Goal: Task Accomplishment & Management: Complete application form

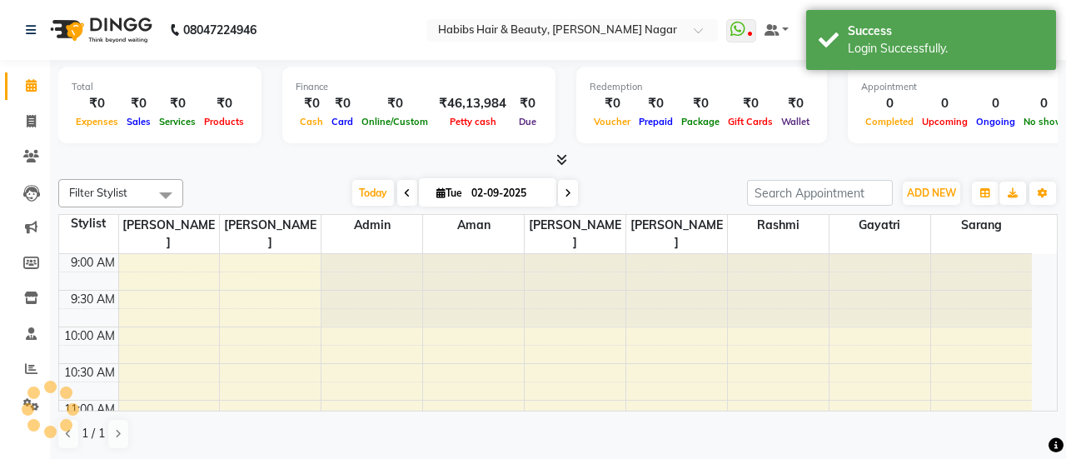
select select "en"
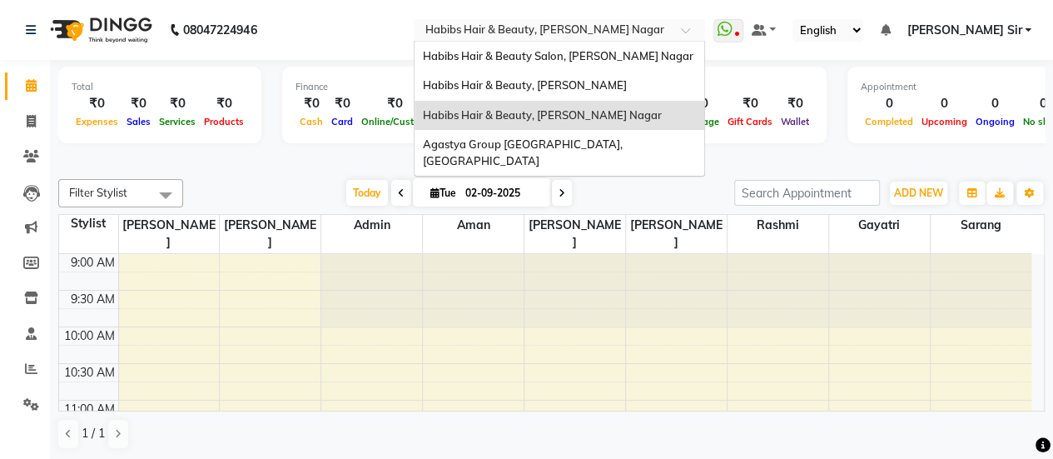
click at [593, 32] on input "text" at bounding box center [542, 31] width 241 height 17
click at [598, 66] on div "Habibs Hair & Beauty Salon, [PERSON_NAME] Nagar" at bounding box center [560, 57] width 290 height 30
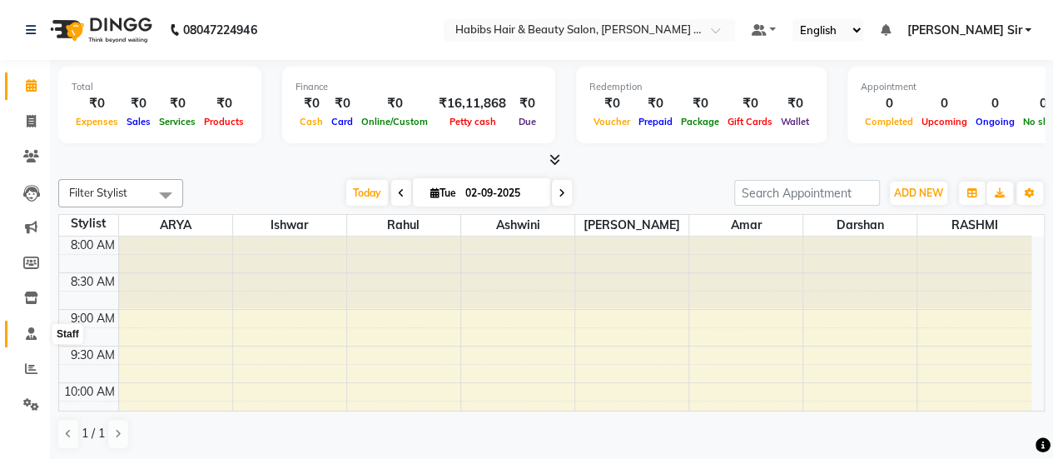
click at [35, 334] on icon at bounding box center [31, 333] width 11 height 12
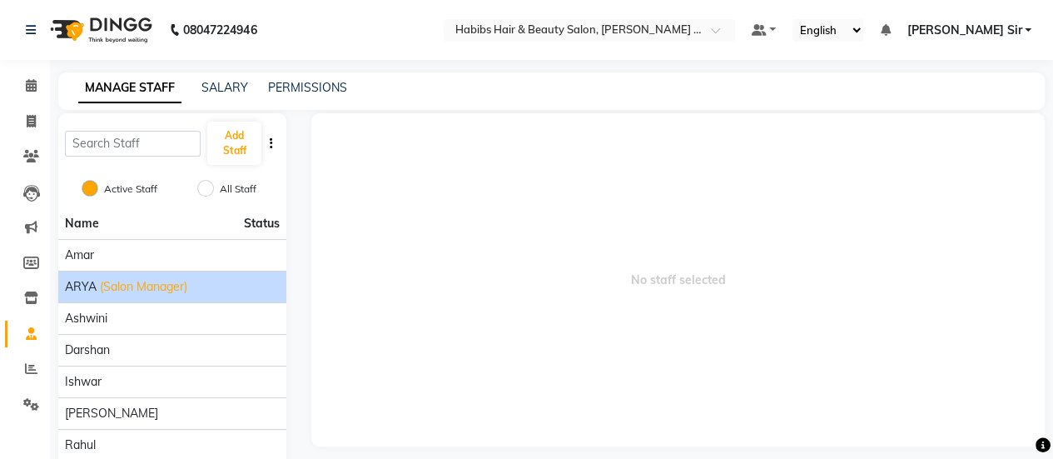
click at [167, 282] on span "(Salon Manager)" at bounding box center [143, 286] width 87 height 17
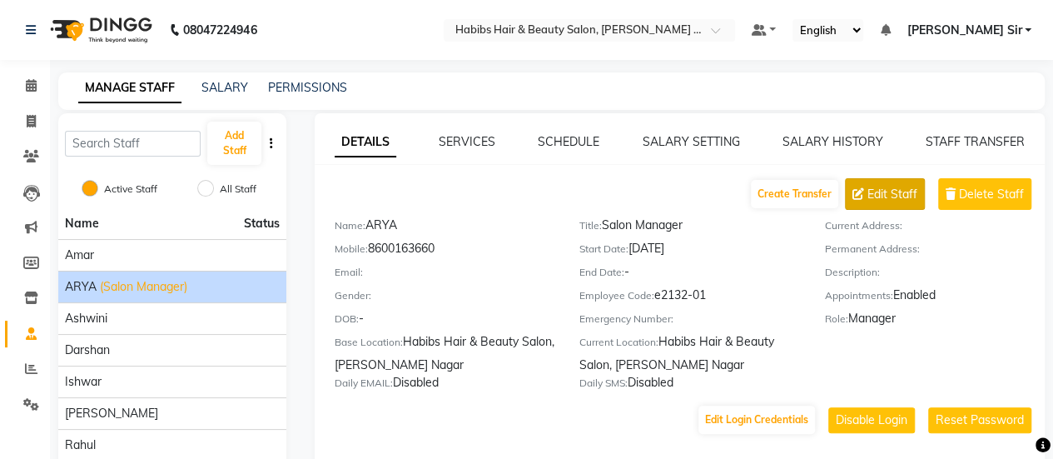
click at [882, 192] on span "Edit Staff" at bounding box center [892, 194] width 50 height 17
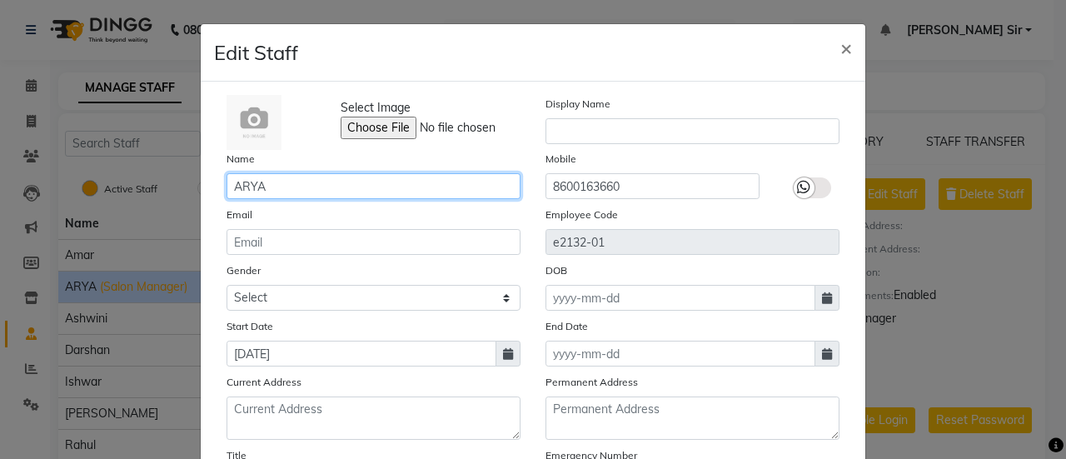
click at [329, 186] on input "ARYA" at bounding box center [373, 186] width 294 height 26
type input "[PERSON_NAME]"
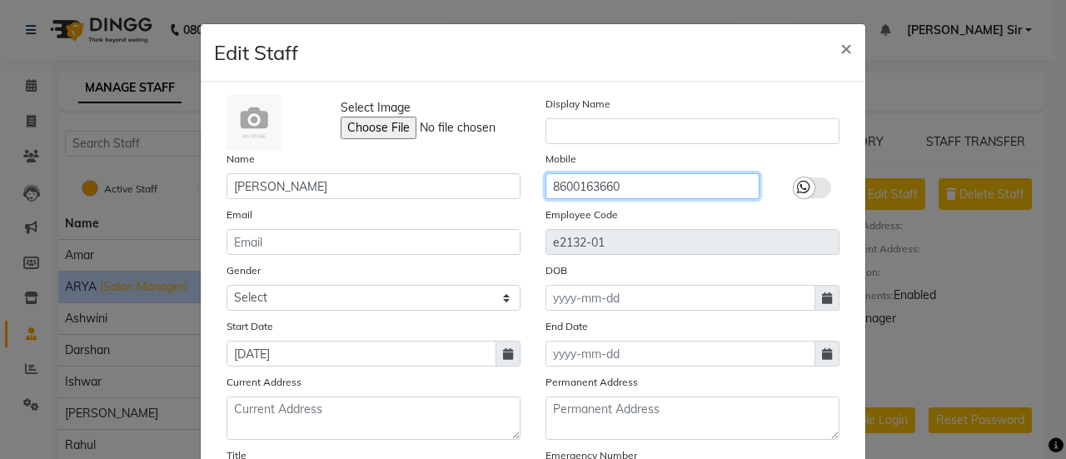
drag, startPoint x: 638, startPoint y: 187, endPoint x: 524, endPoint y: 187, distance: 114.0
click at [524, 187] on div "Name Rasika Mobile 8600163660" at bounding box center [533, 174] width 638 height 49
click at [503, 358] on icon at bounding box center [508, 354] width 10 height 12
select select "9"
select select "2025"
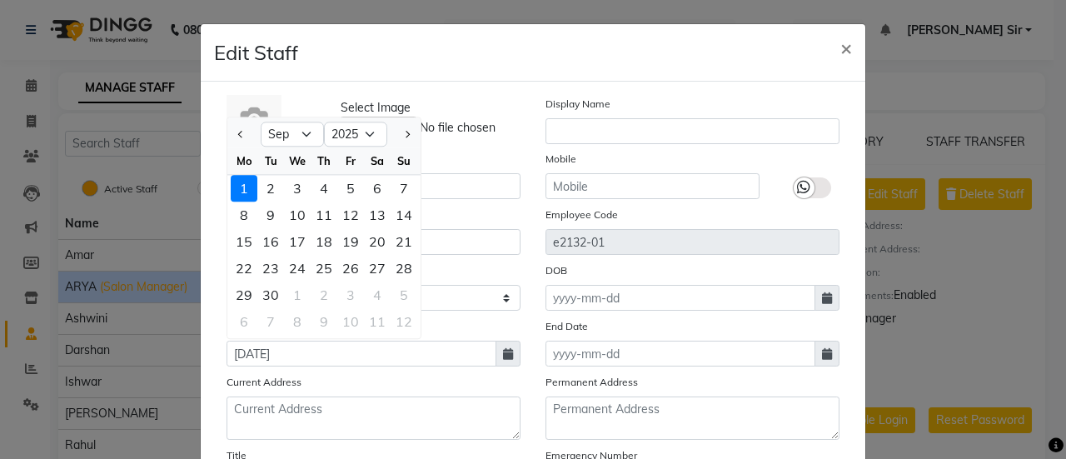
click at [503, 351] on icon at bounding box center [508, 354] width 10 height 12
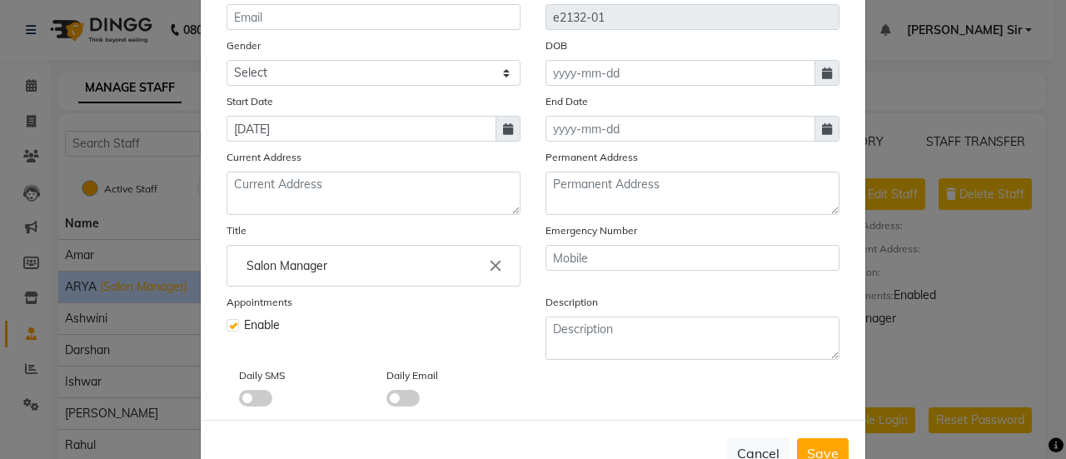
scroll to position [266, 0]
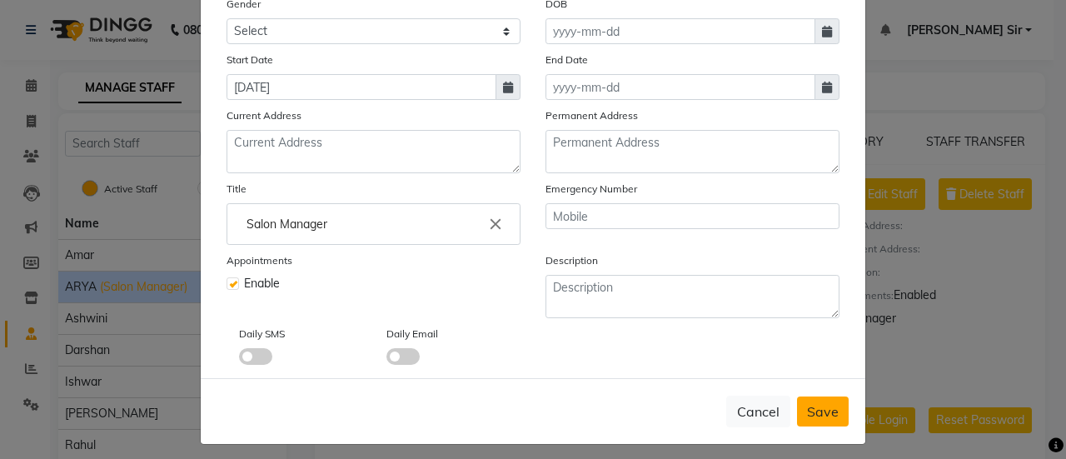
click at [822, 403] on span "Save" at bounding box center [823, 411] width 32 height 17
checkbox input "false"
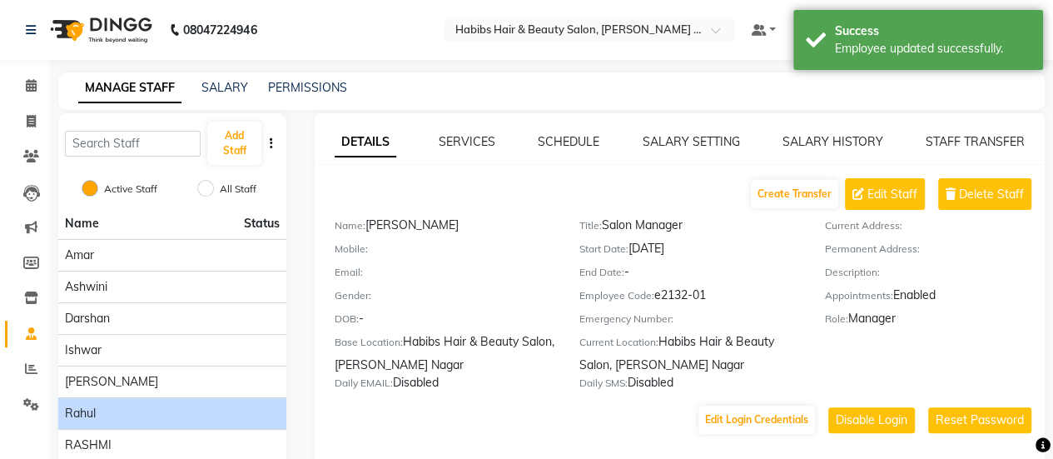
click at [130, 397] on li "Rahul" at bounding box center [172, 413] width 228 height 32
click at [142, 411] on div "Rahul" at bounding box center [172, 413] width 215 height 17
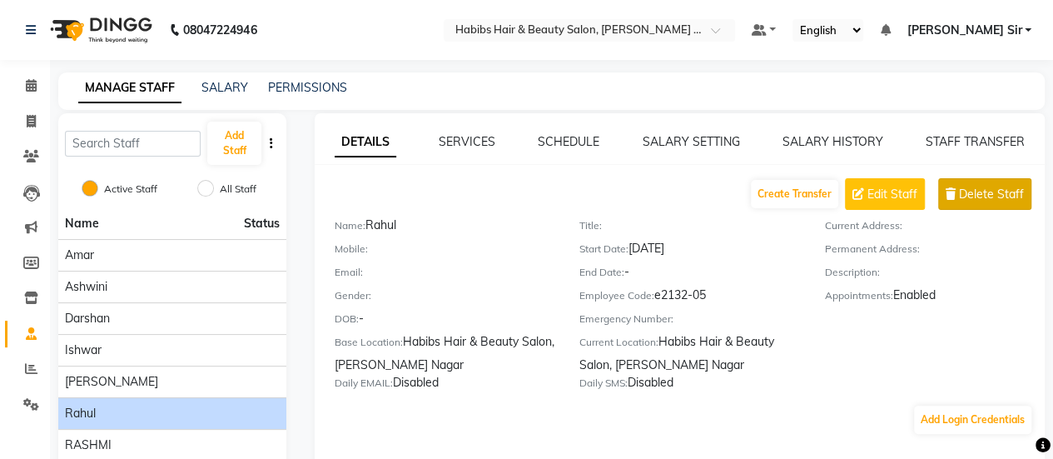
click at [992, 196] on span "Delete Staff" at bounding box center [991, 194] width 65 height 17
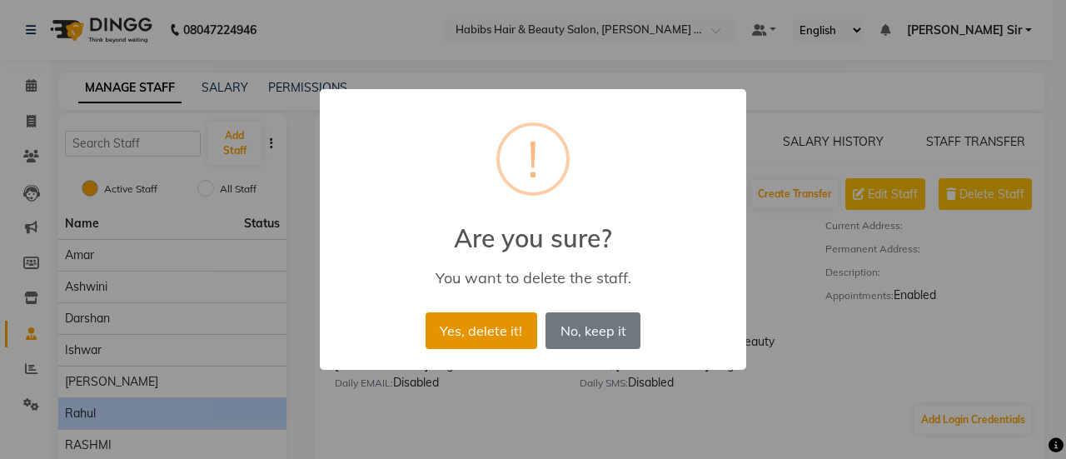
click at [488, 333] on button "Yes, delete it!" at bounding box center [481, 330] width 112 height 37
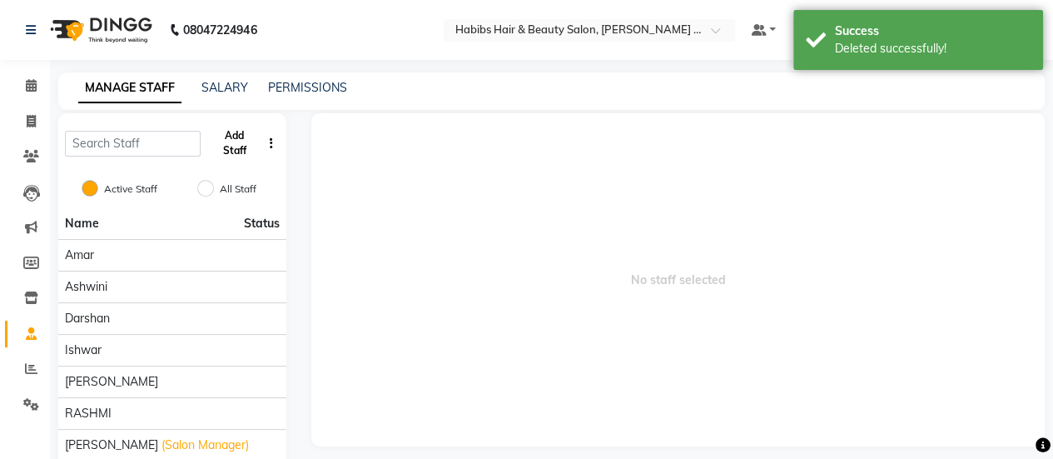
click at [233, 152] on button "Add Staff" at bounding box center [233, 143] width 53 height 43
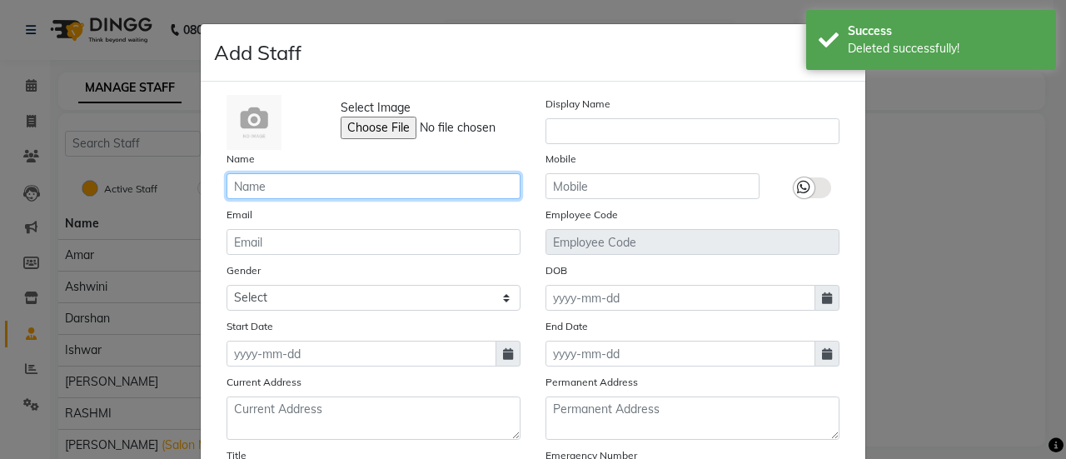
click at [321, 184] on input "text" at bounding box center [373, 186] width 294 height 26
type input "Swapnil"
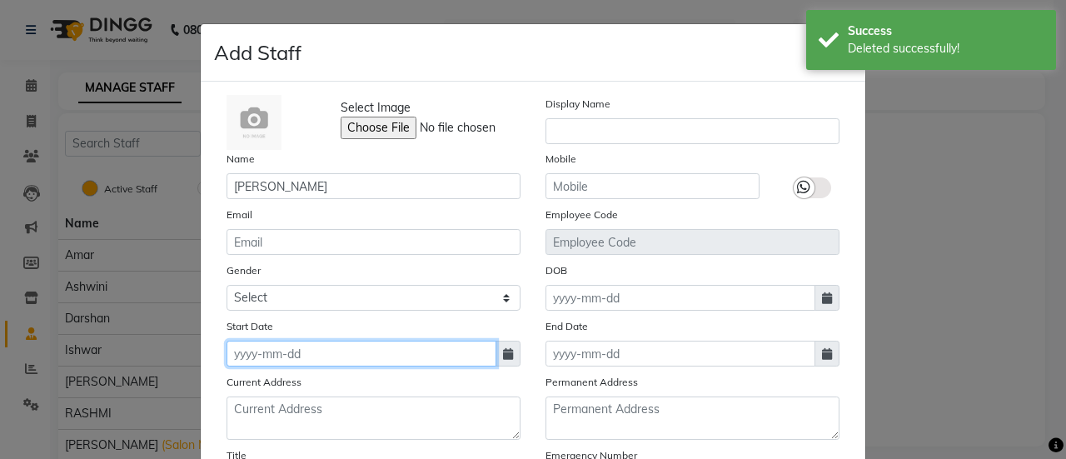
click at [305, 353] on input at bounding box center [361, 353] width 270 height 26
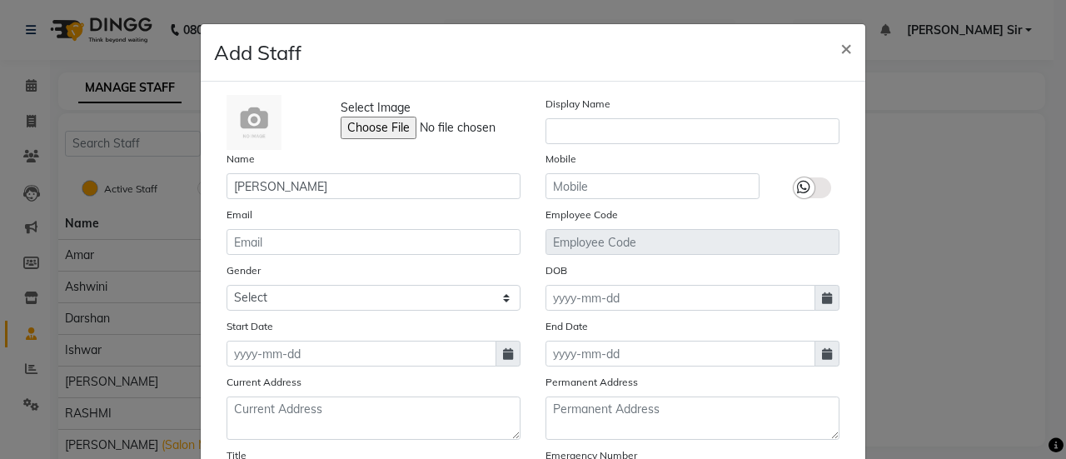
select select "9"
select select "2025"
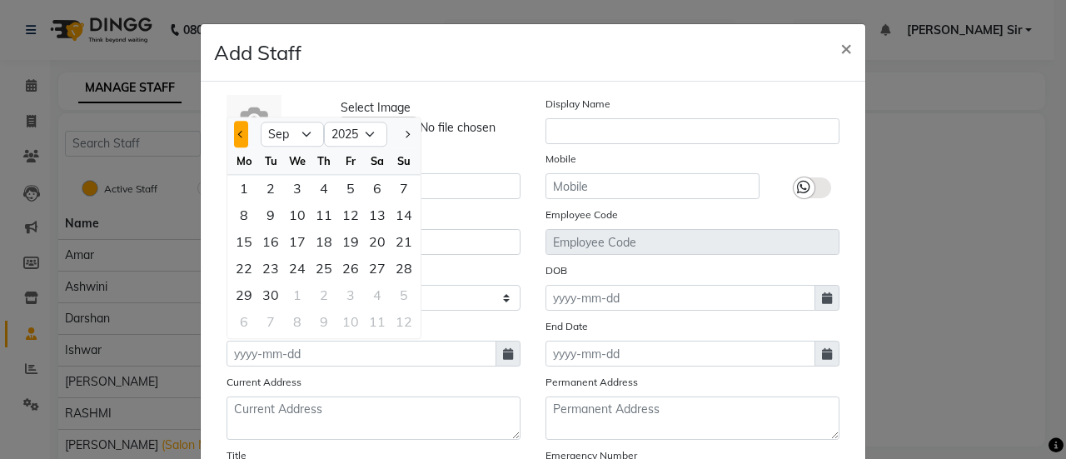
click at [234, 131] on button "Previous month" at bounding box center [241, 134] width 14 height 27
select select "8"
click at [346, 187] on div "1" at bounding box center [350, 188] width 27 height 27
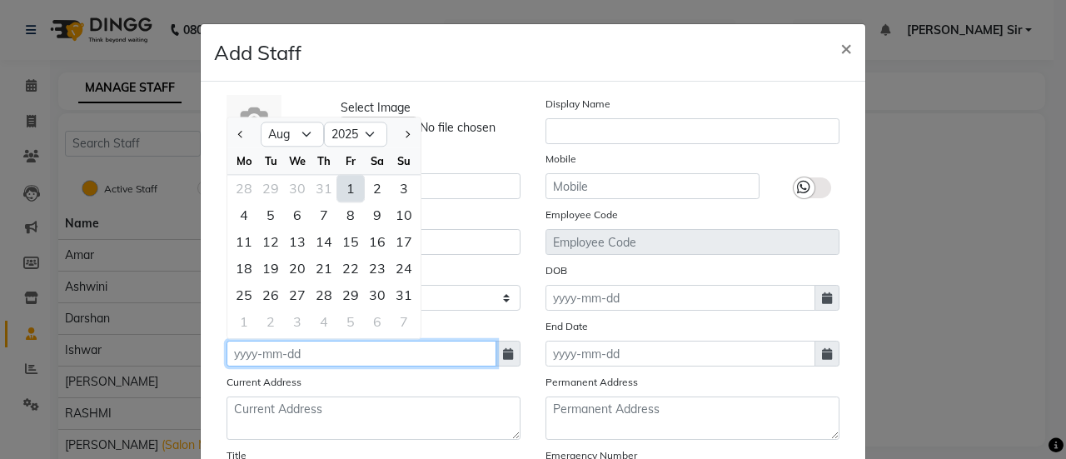
type input "01-08-2025"
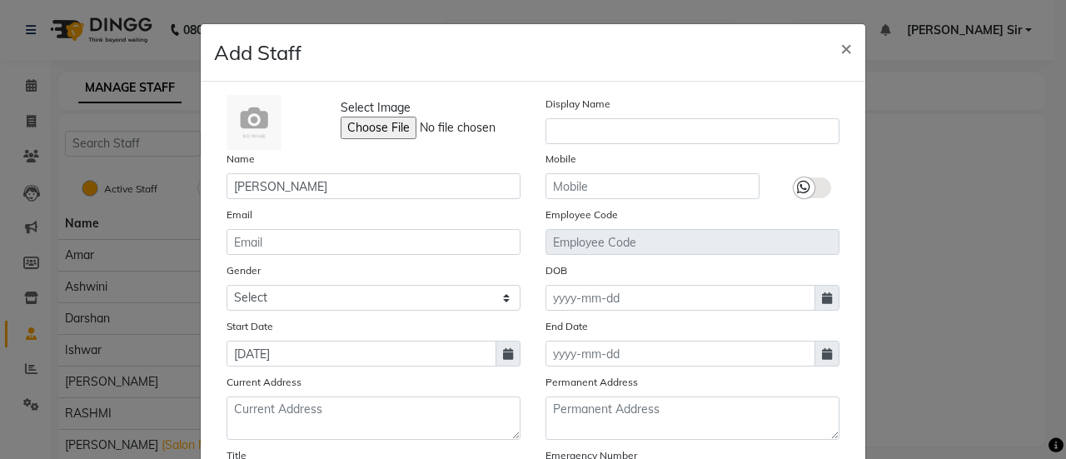
scroll to position [271, 0]
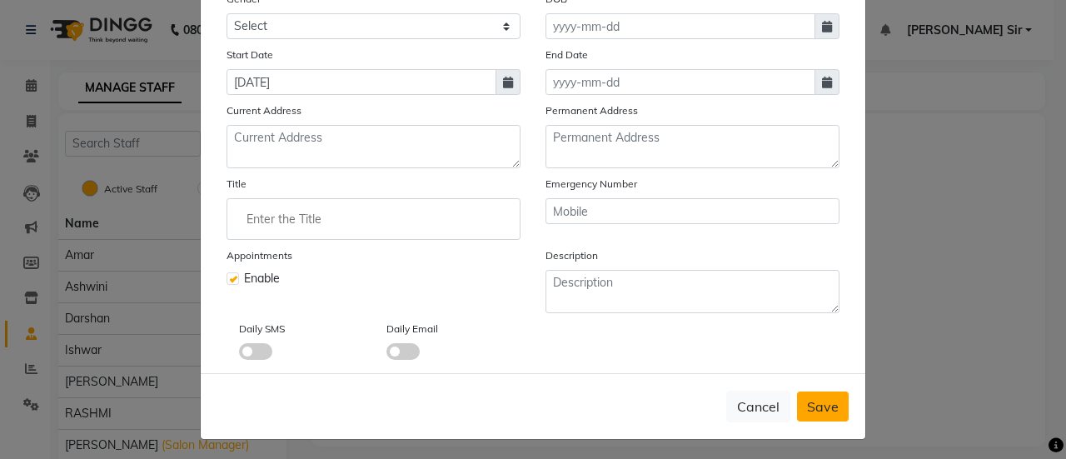
click at [820, 405] on span "Save" at bounding box center [823, 406] width 32 height 17
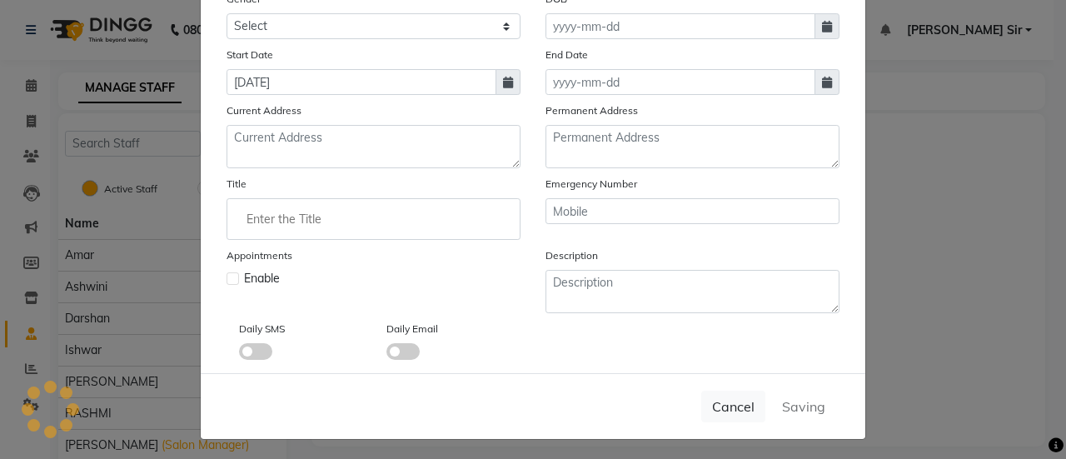
checkbox input "false"
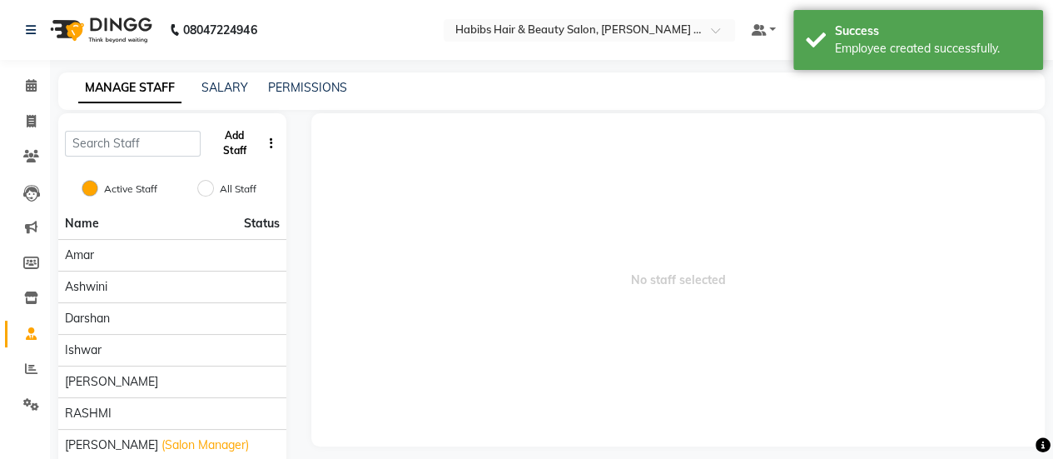
click at [235, 138] on button "Add Staff" at bounding box center [233, 143] width 53 height 43
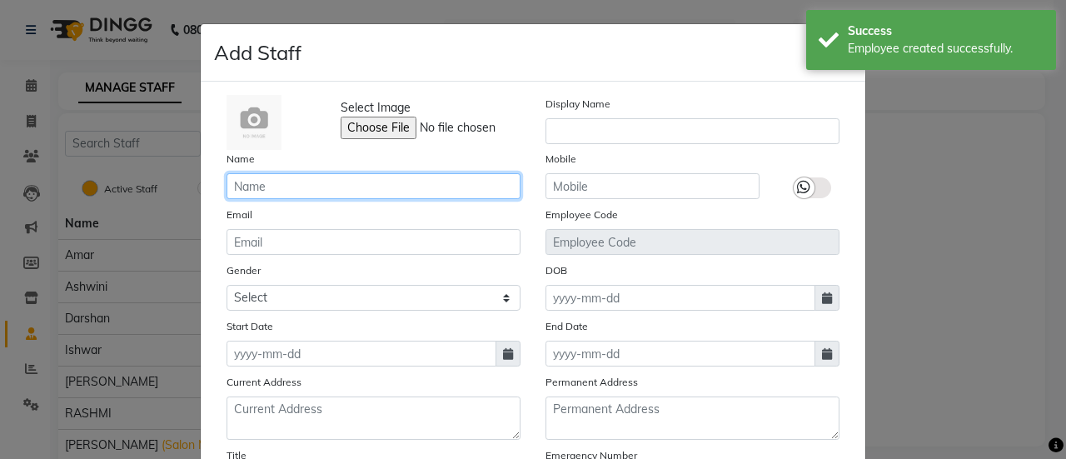
click at [271, 186] on input "text" at bounding box center [373, 186] width 294 height 26
type input "Pravin"
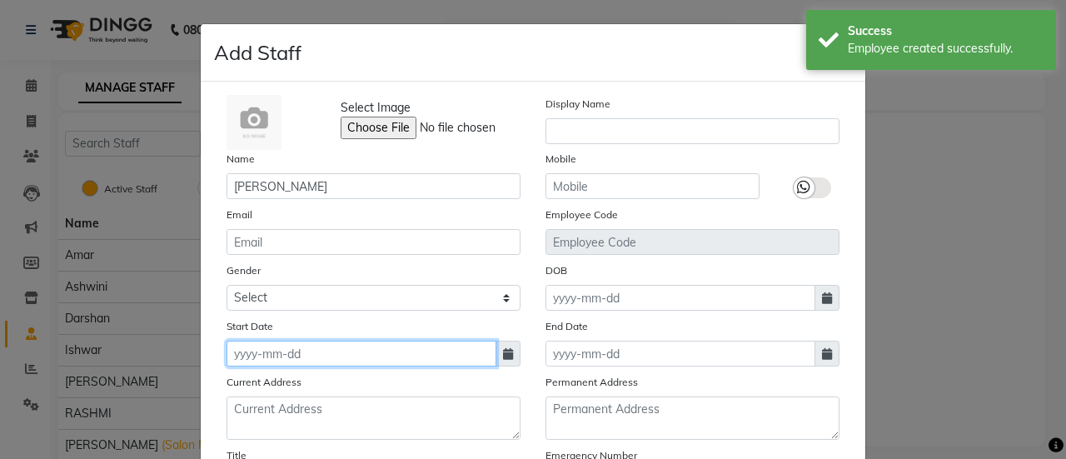
click at [294, 361] on input at bounding box center [361, 353] width 270 height 26
select select "9"
select select "2025"
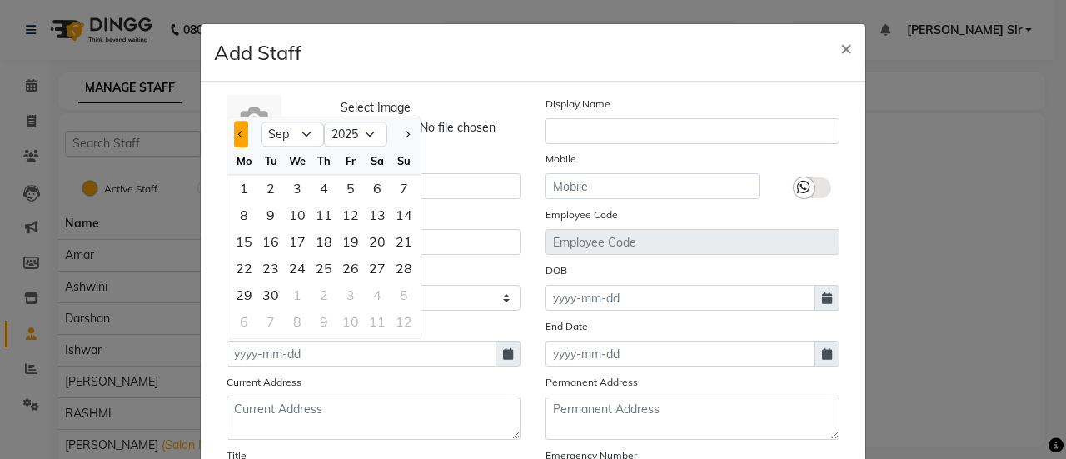
click at [238, 133] on span "Previous month" at bounding box center [241, 134] width 7 height 7
select select "8"
click at [394, 299] on div "31" at bounding box center [403, 294] width 27 height 27
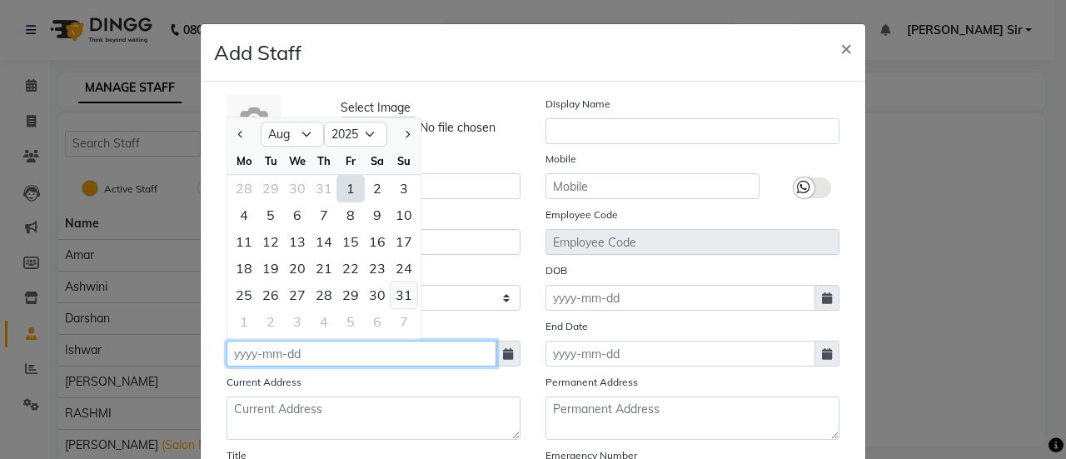
type input "31-08-2025"
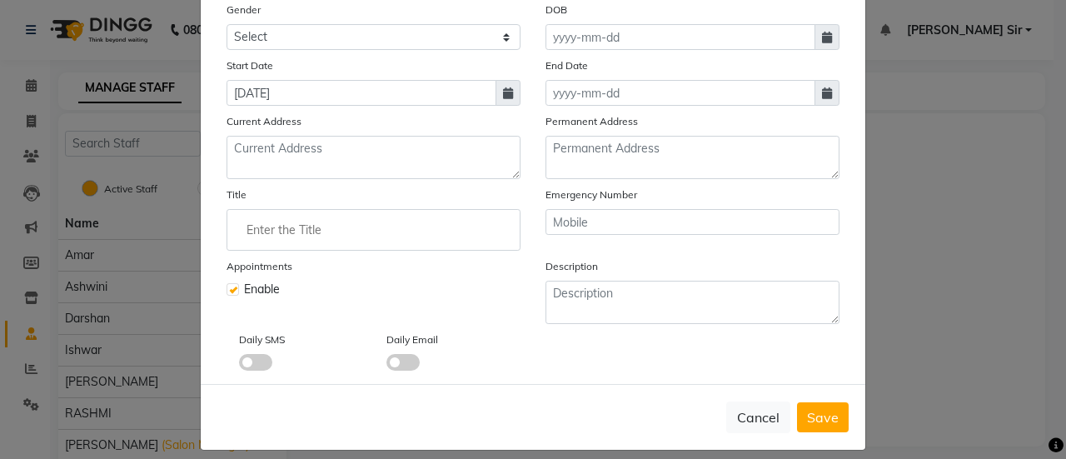
scroll to position [261, 0]
click at [817, 409] on span "Save" at bounding box center [823, 416] width 32 height 17
checkbox input "false"
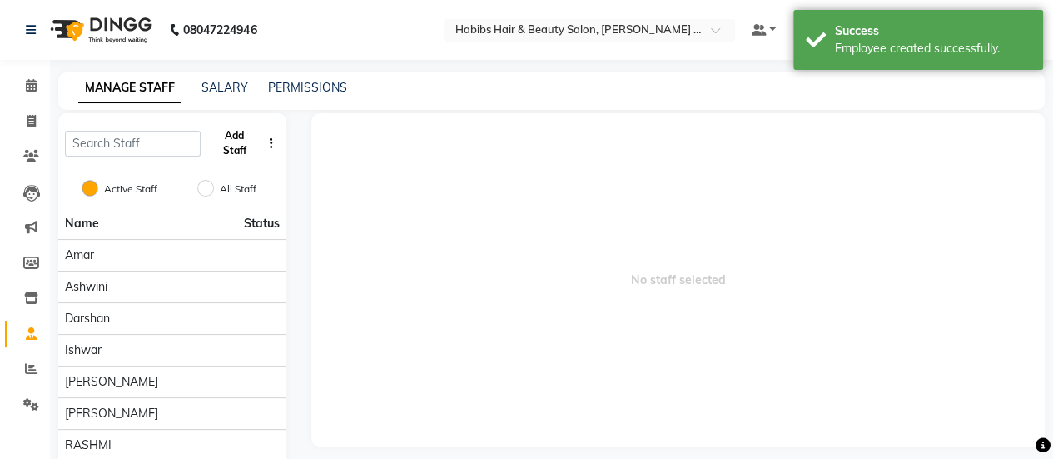
click at [241, 136] on button "Add Staff" at bounding box center [233, 143] width 53 height 43
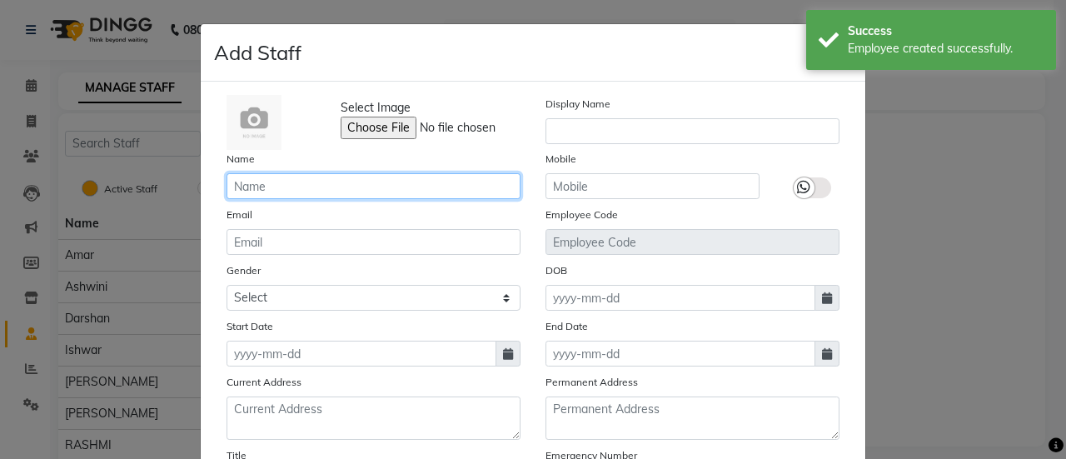
click at [330, 181] on input "text" at bounding box center [373, 186] width 294 height 26
type input "Sumit"
click at [504, 354] on icon at bounding box center [508, 354] width 10 height 12
select select "9"
select select "2025"
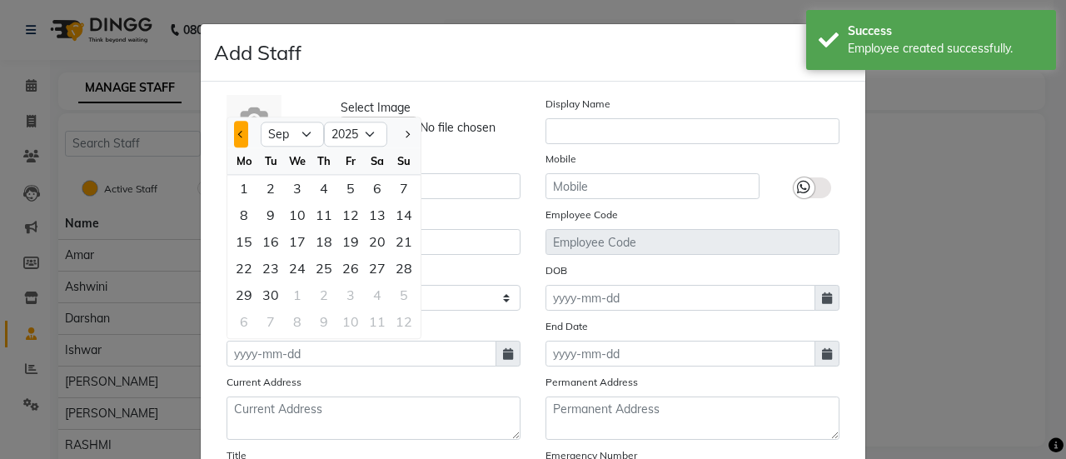
click at [239, 134] on button "Previous month" at bounding box center [241, 134] width 14 height 27
select select "8"
click at [403, 291] on div "31" at bounding box center [403, 294] width 27 height 27
type input "31-08-2025"
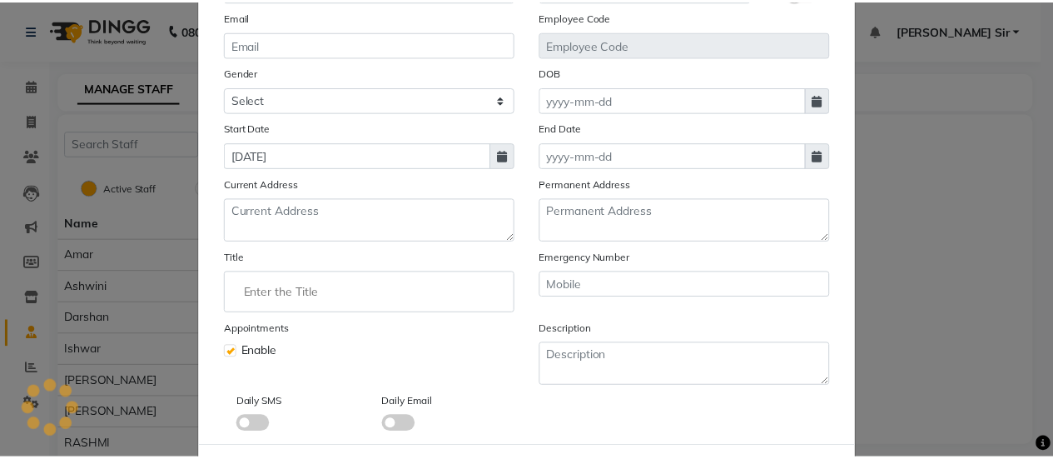
scroll to position [271, 0]
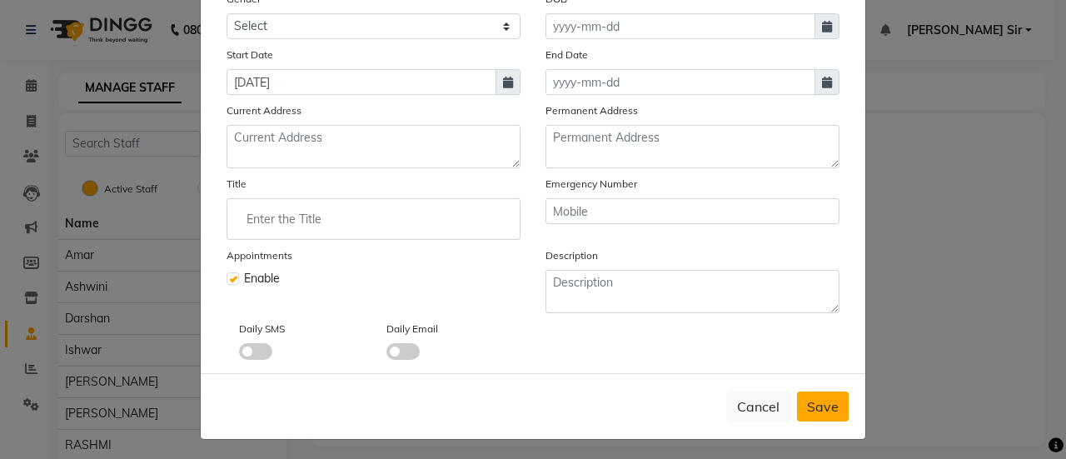
click at [808, 398] on span "Save" at bounding box center [823, 406] width 32 height 17
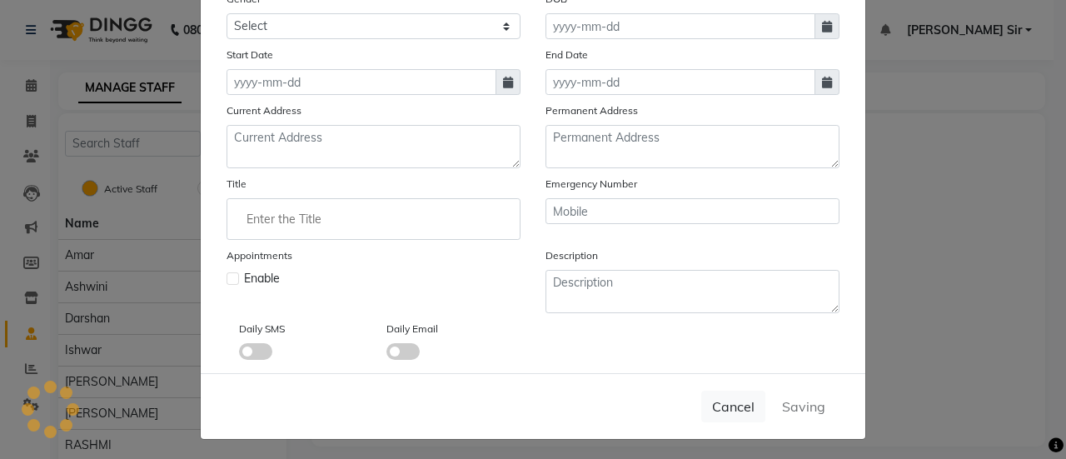
checkbox input "false"
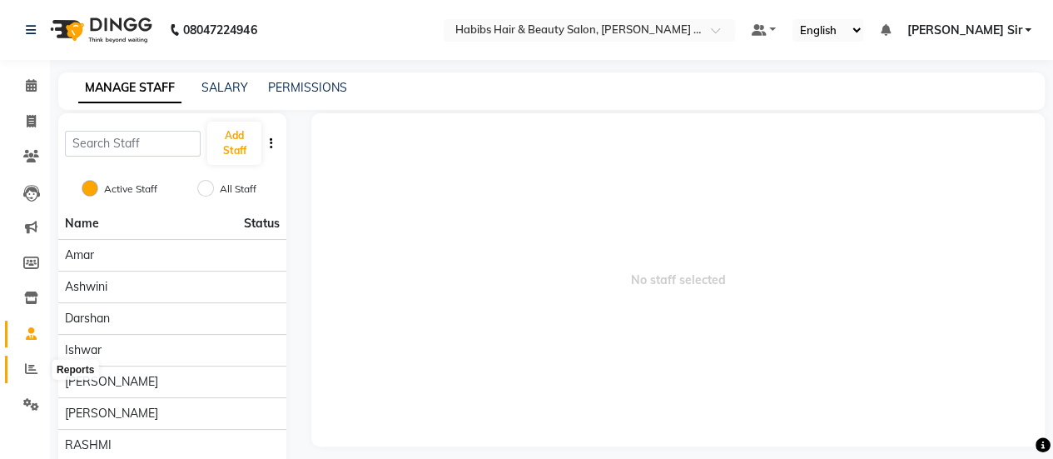
click at [31, 369] on icon at bounding box center [31, 368] width 12 height 12
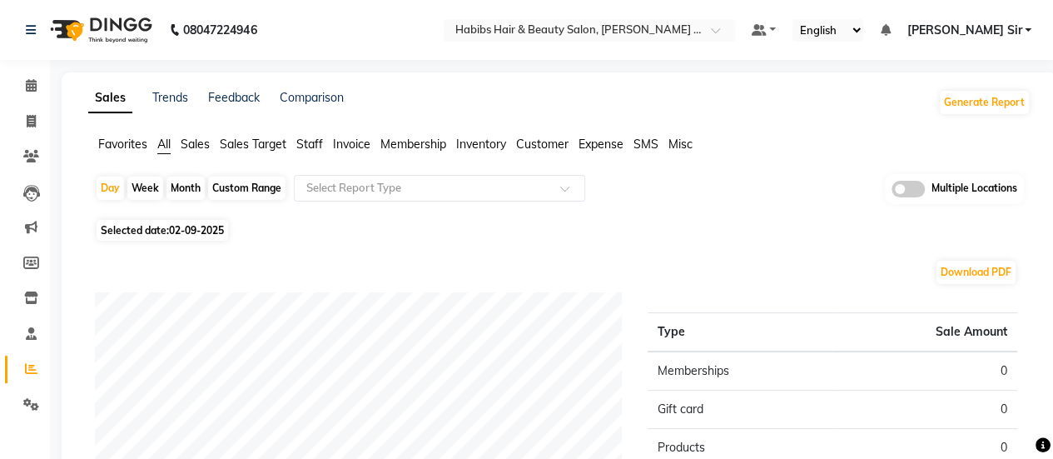
click at [356, 139] on span "Invoice" at bounding box center [351, 144] width 37 height 15
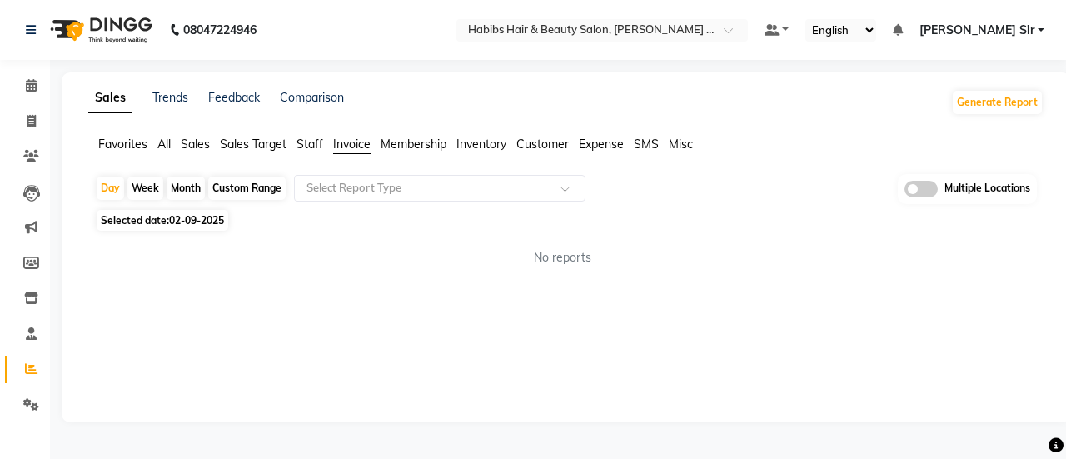
click at [181, 187] on div "Month" at bounding box center [185, 187] width 38 height 23
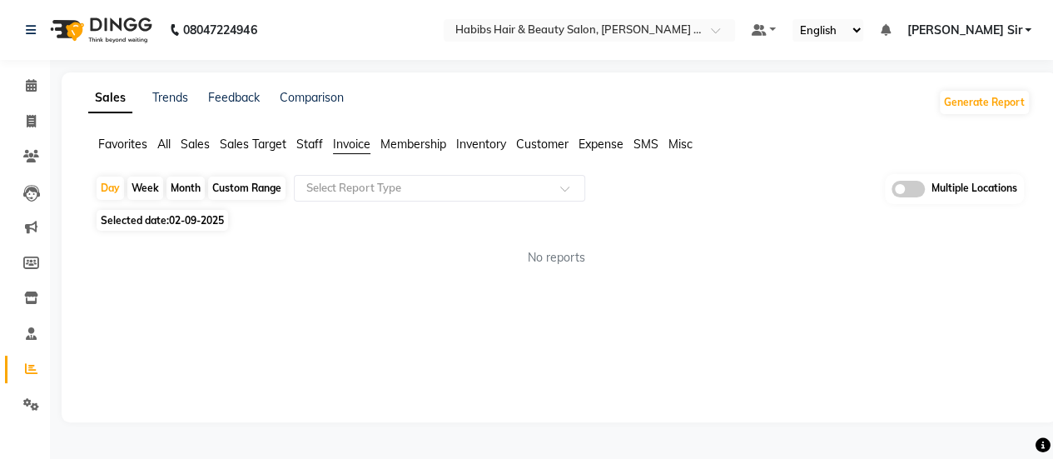
select select "9"
select select "2025"
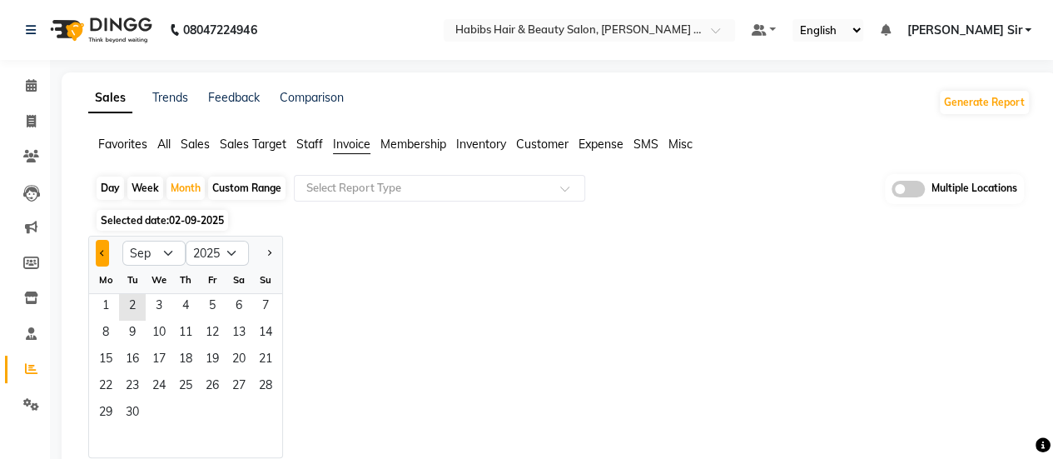
click at [103, 256] on button "Previous month" at bounding box center [102, 253] width 13 height 27
select select "8"
click at [216, 305] on span "1" at bounding box center [212, 307] width 27 height 27
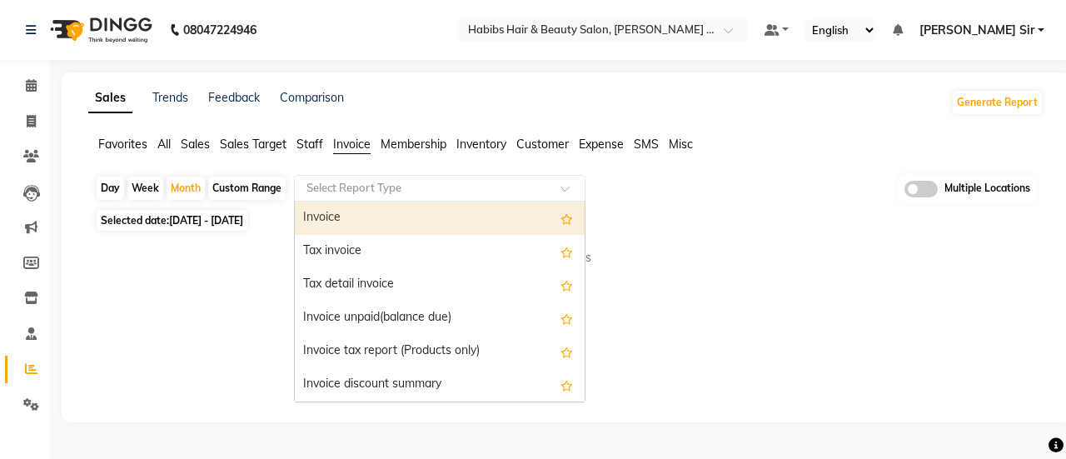
click at [373, 192] on input "text" at bounding box center [423, 188] width 240 height 17
click at [371, 217] on div "Invoice" at bounding box center [440, 217] width 290 height 33
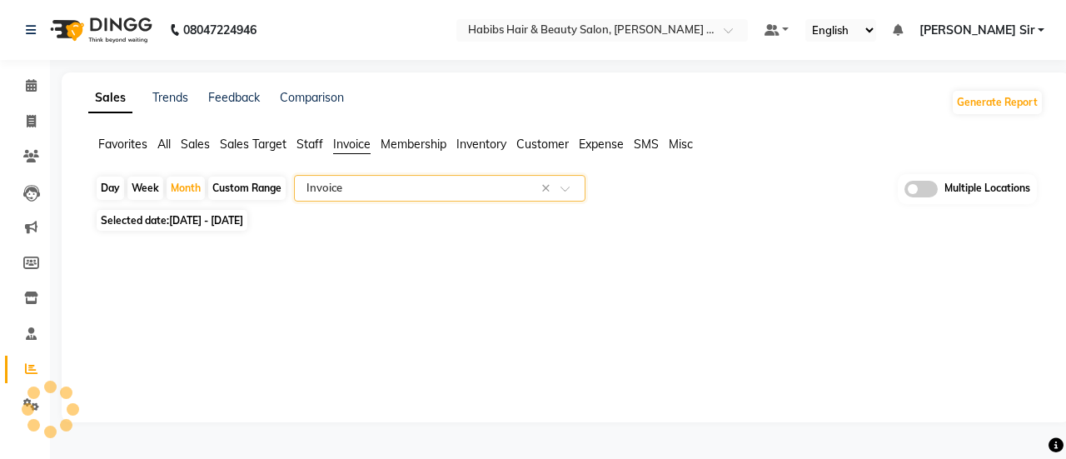
select select "full_report"
select select "pdf"
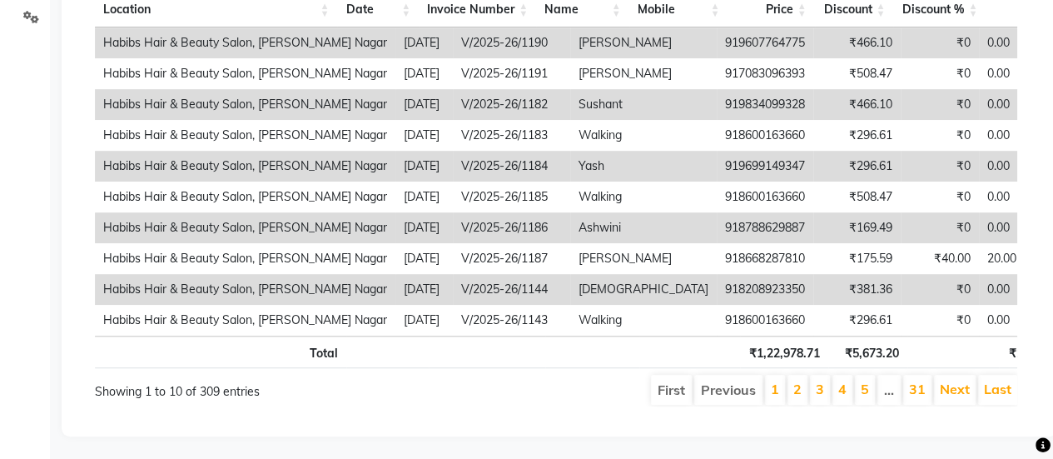
scroll to position [390, 0]
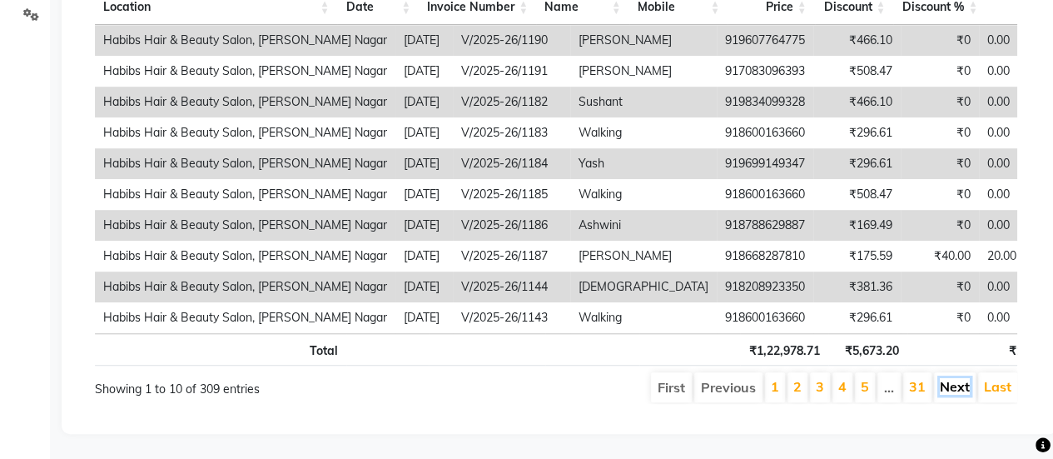
click at [953, 395] on link "Next" at bounding box center [955, 386] width 30 height 17
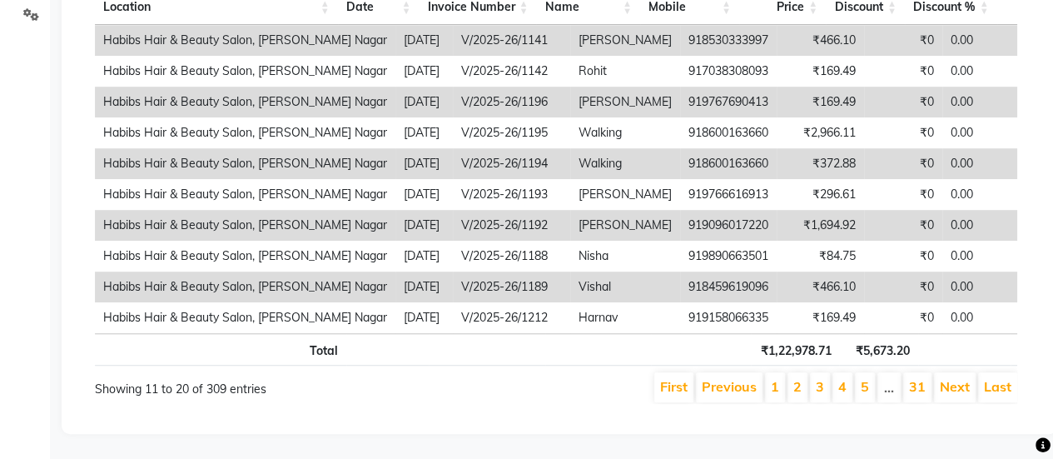
click at [953, 395] on link "Next" at bounding box center [955, 386] width 30 height 17
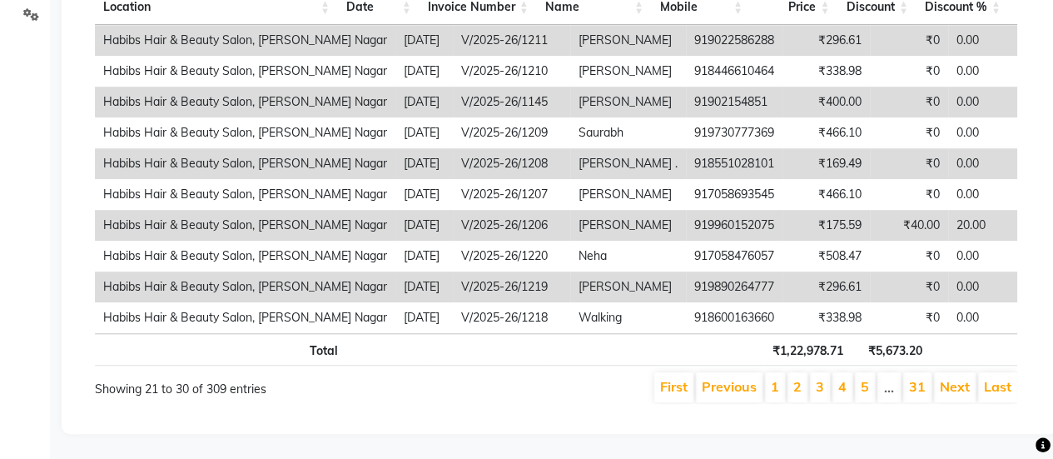
click at [953, 395] on link "Next" at bounding box center [955, 386] width 30 height 17
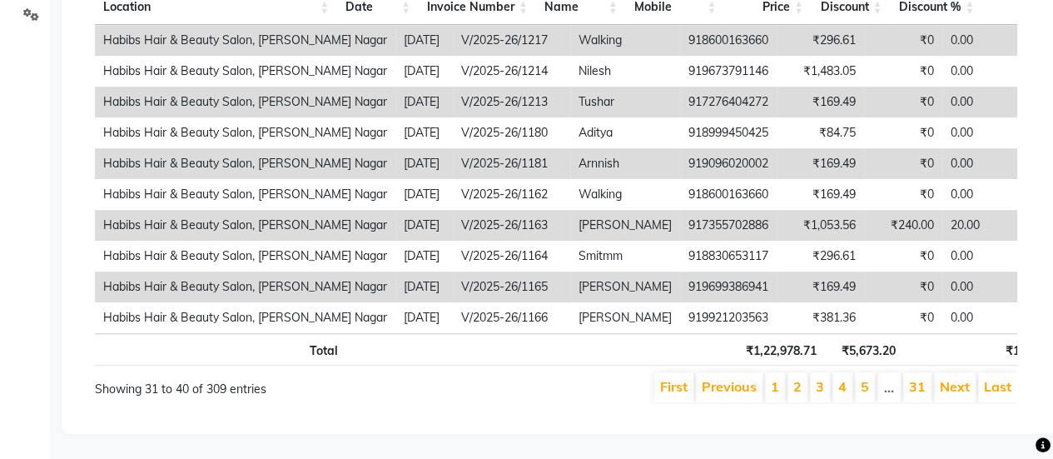
click at [953, 395] on link "Next" at bounding box center [955, 386] width 30 height 17
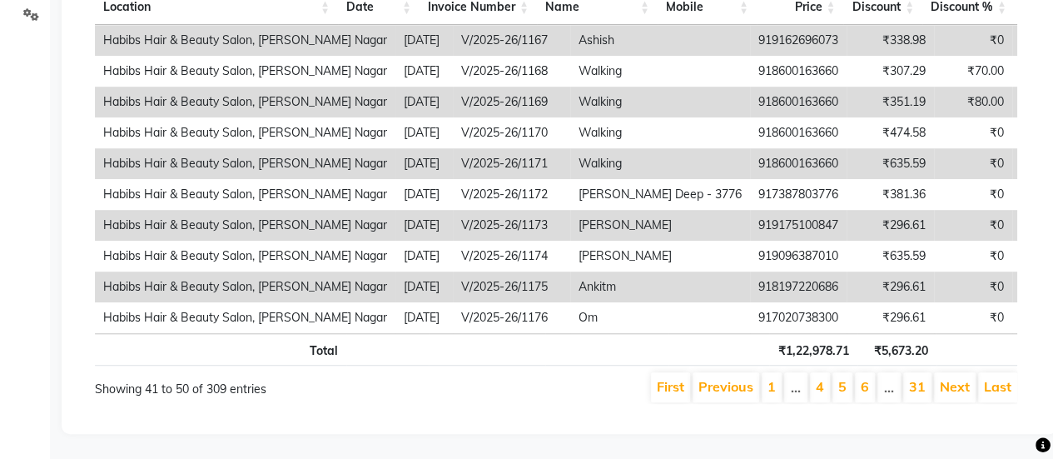
click at [953, 395] on link "Next" at bounding box center [955, 386] width 30 height 17
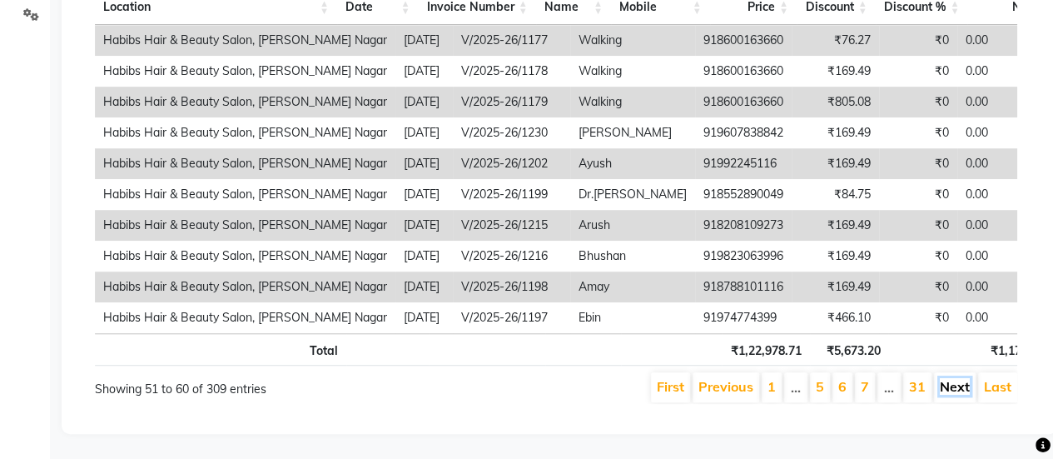
click at [957, 395] on link "Next" at bounding box center [955, 386] width 30 height 17
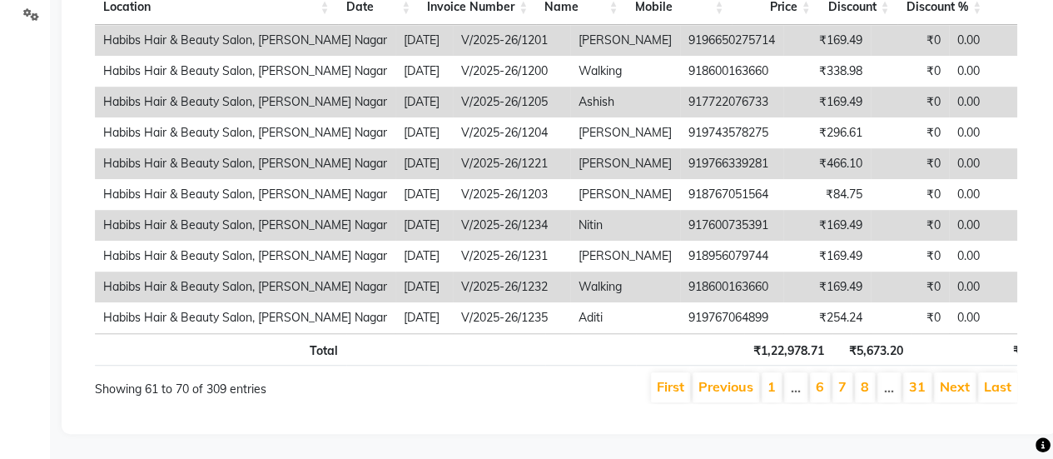
click at [957, 395] on link "Next" at bounding box center [955, 386] width 30 height 17
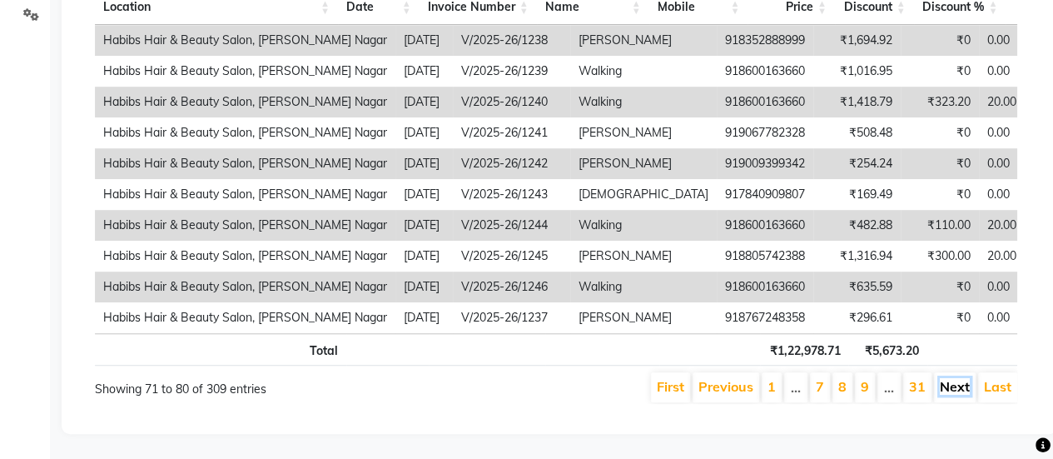
click at [956, 395] on link "Next" at bounding box center [955, 386] width 30 height 17
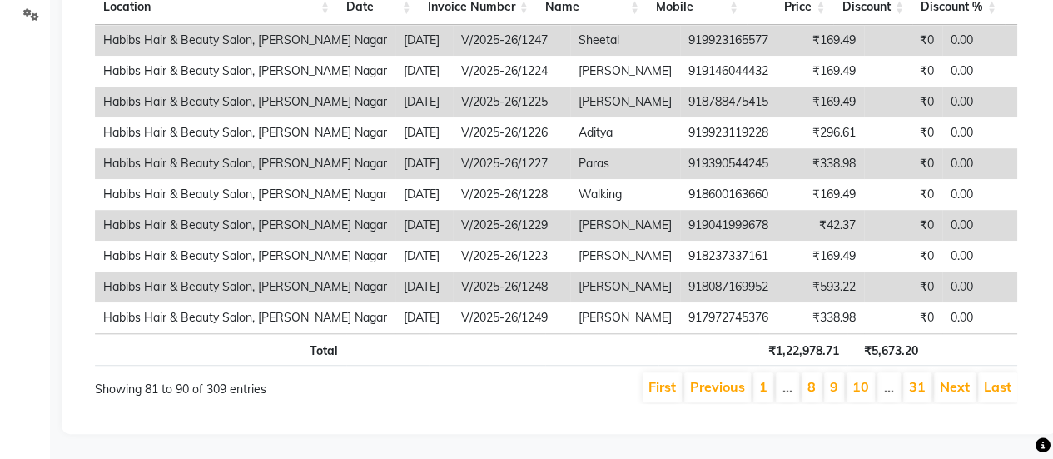
click at [956, 395] on link "Next" at bounding box center [955, 386] width 30 height 17
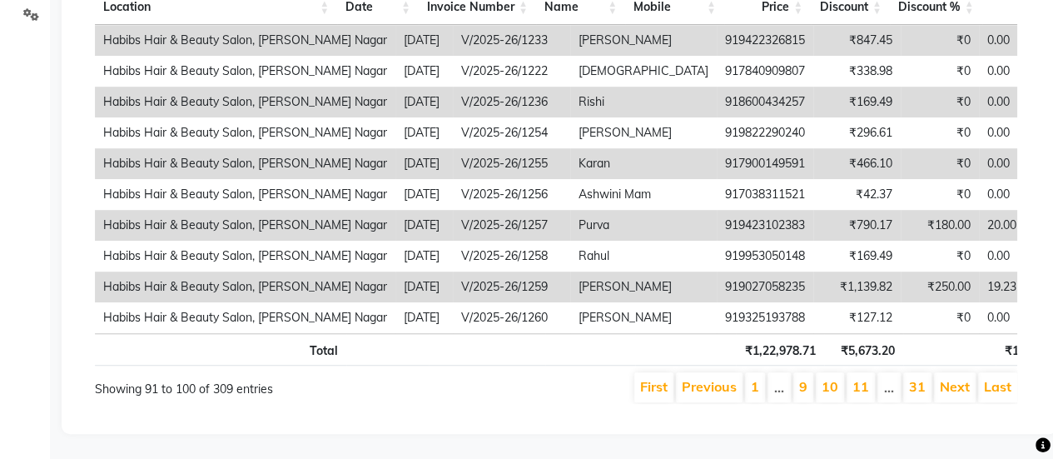
click at [956, 395] on link "Next" at bounding box center [955, 386] width 30 height 17
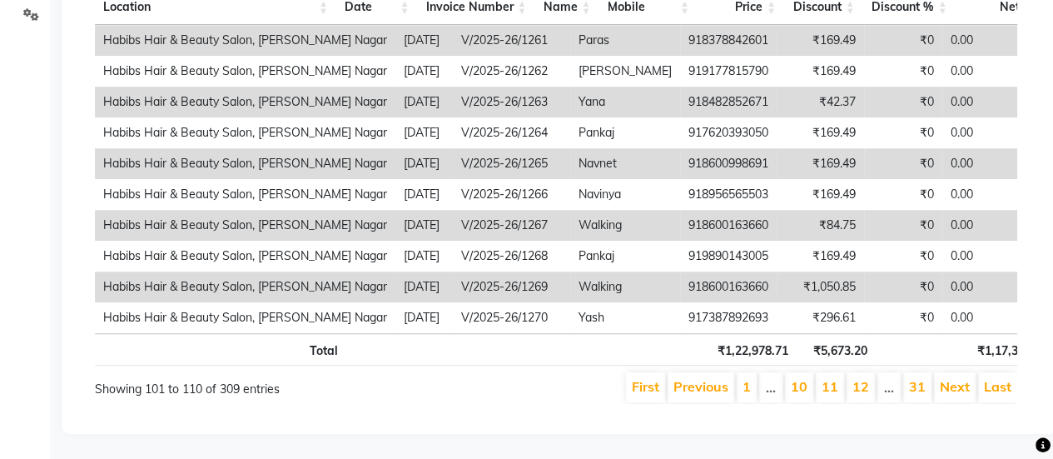
click at [956, 395] on link "Next" at bounding box center [955, 386] width 30 height 17
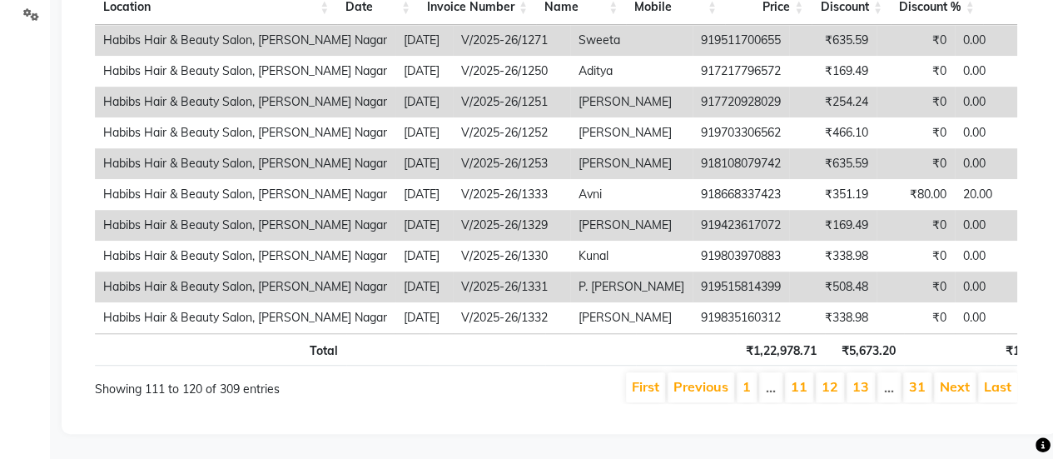
click at [956, 395] on link "Next" at bounding box center [955, 386] width 30 height 17
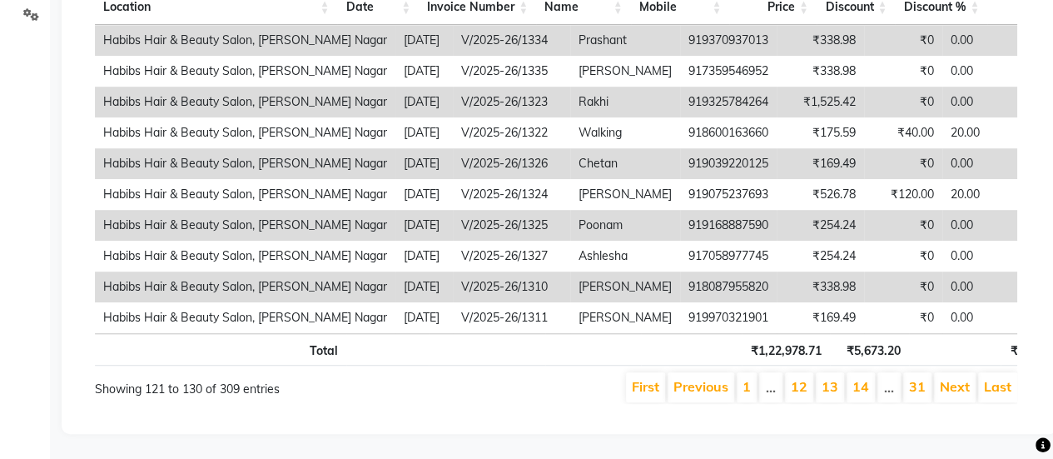
click at [956, 395] on link "Next" at bounding box center [955, 386] width 30 height 17
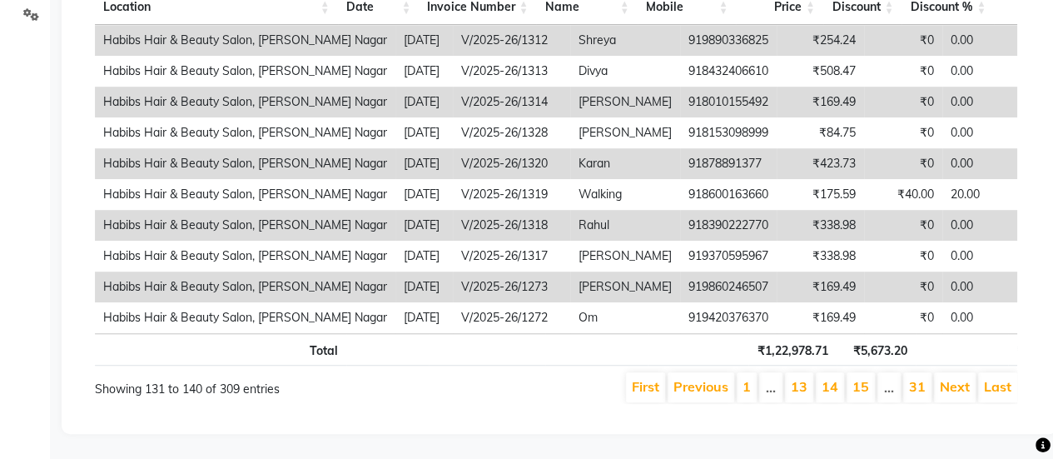
click at [956, 395] on link "Next" at bounding box center [955, 386] width 30 height 17
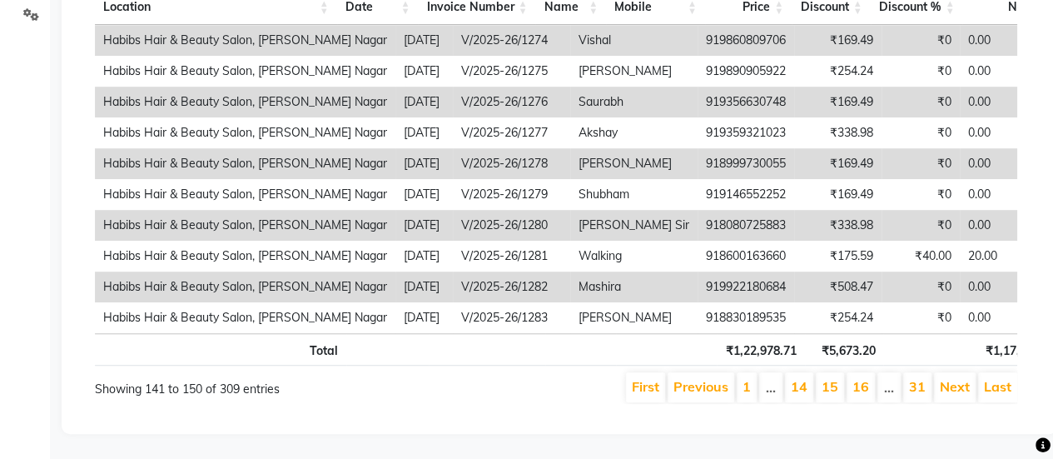
click at [956, 395] on link "Next" at bounding box center [955, 386] width 30 height 17
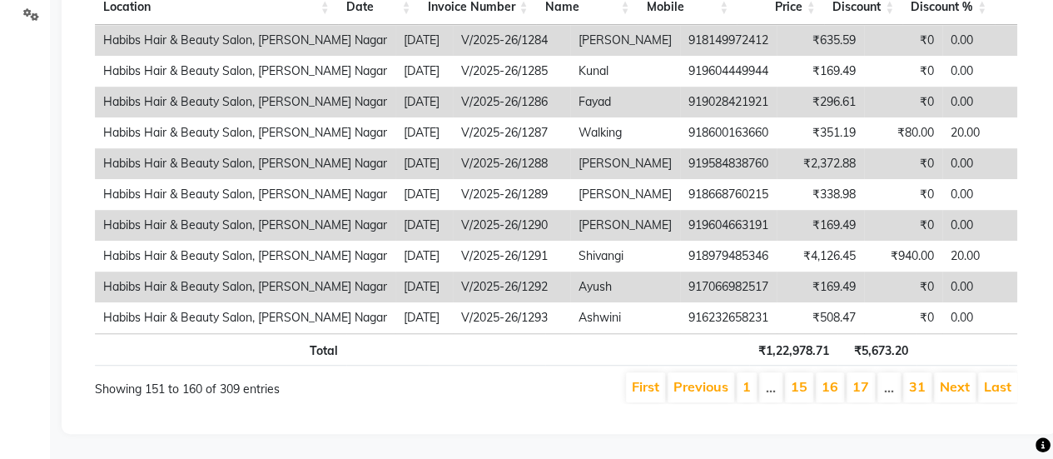
click at [956, 395] on link "Next" at bounding box center [955, 386] width 30 height 17
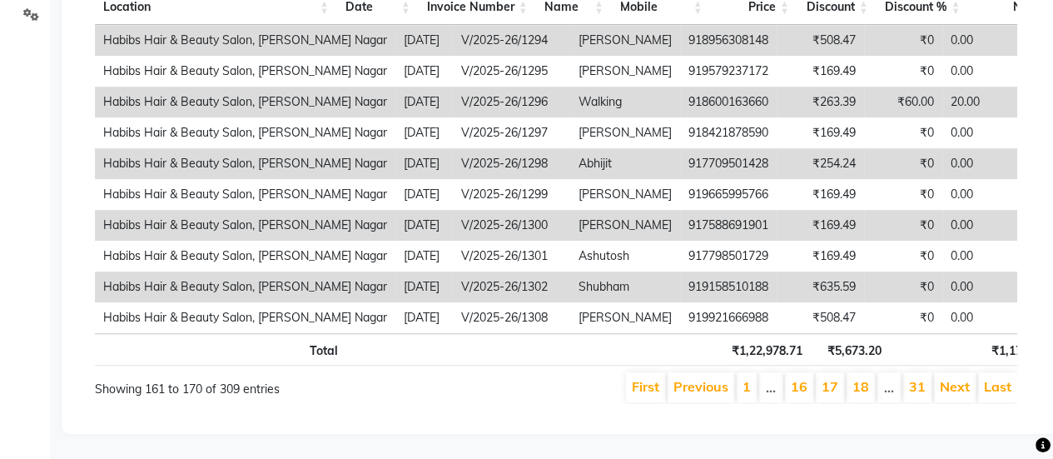
click at [956, 395] on link "Next" at bounding box center [955, 386] width 30 height 17
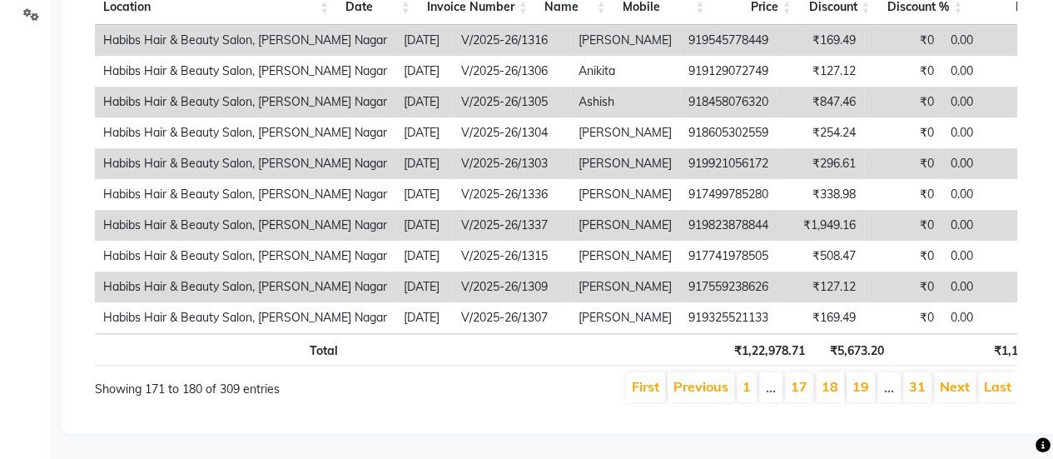
click at [956, 395] on link "Next" at bounding box center [955, 386] width 30 height 17
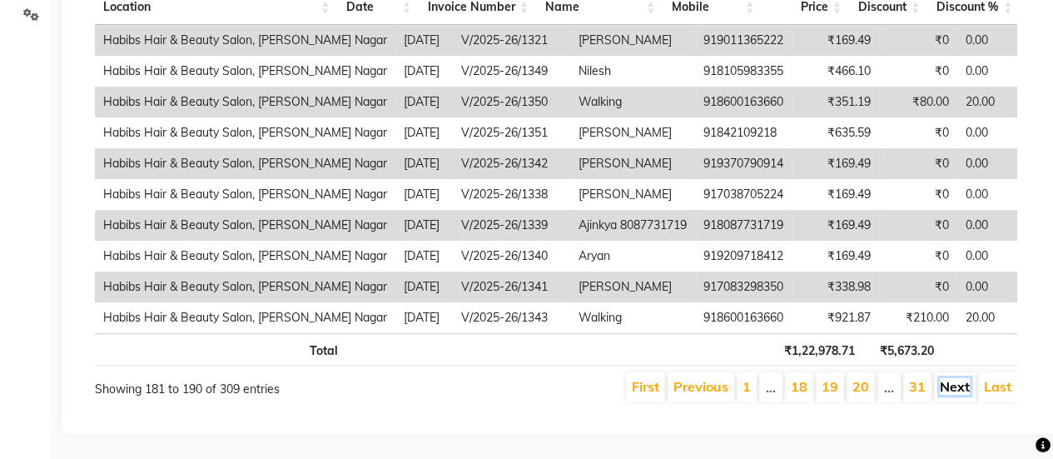
click at [954, 393] on link "Next" at bounding box center [955, 386] width 30 height 17
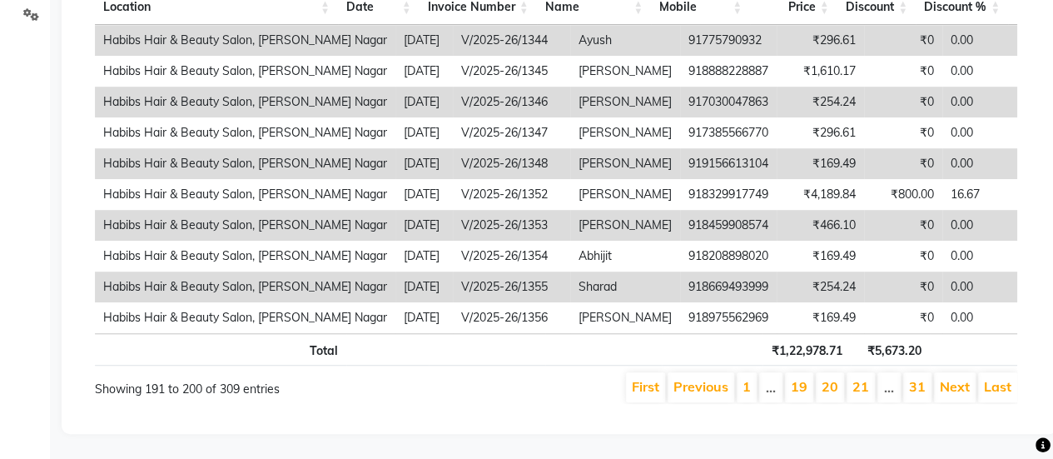
click at [954, 393] on link "Next" at bounding box center [955, 386] width 30 height 17
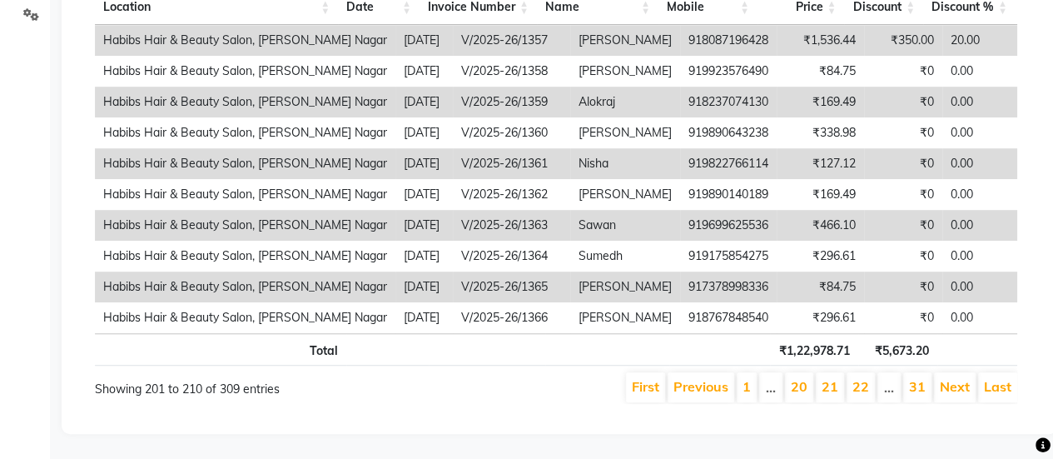
click at [954, 393] on link "Next" at bounding box center [955, 386] width 30 height 17
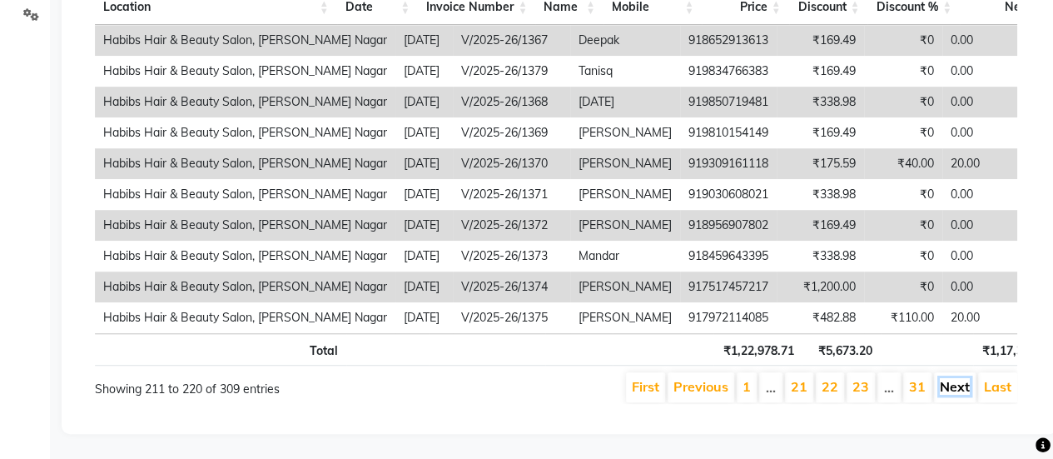
click at [957, 395] on link "Next" at bounding box center [955, 386] width 30 height 17
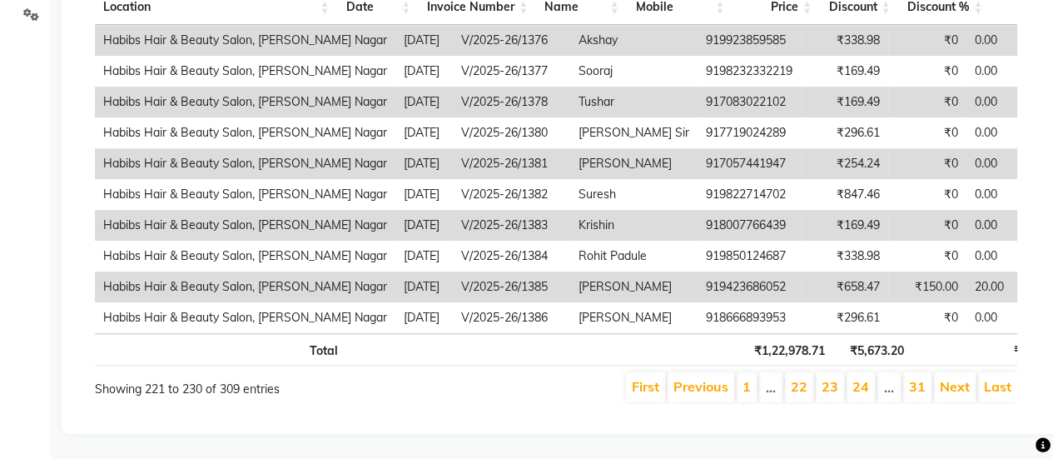
click at [957, 395] on link "Next" at bounding box center [955, 386] width 30 height 17
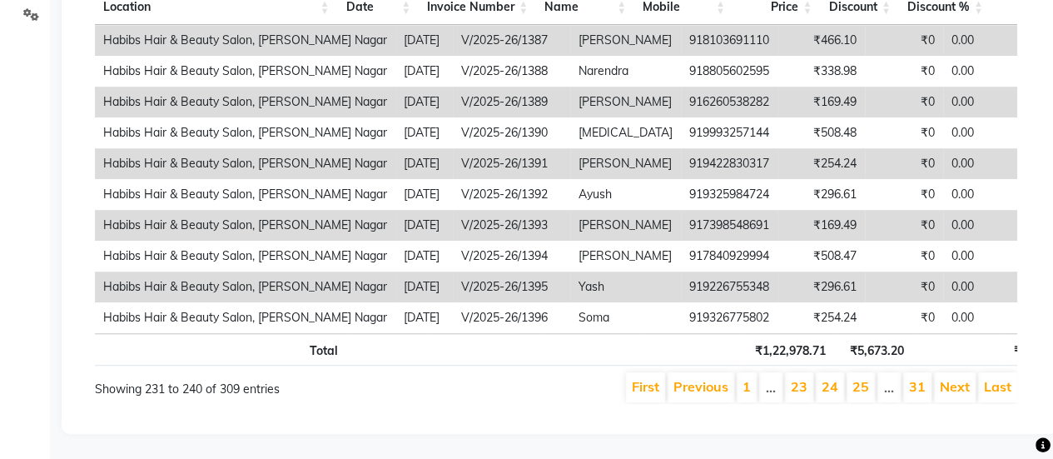
click at [957, 395] on link "Next" at bounding box center [955, 386] width 30 height 17
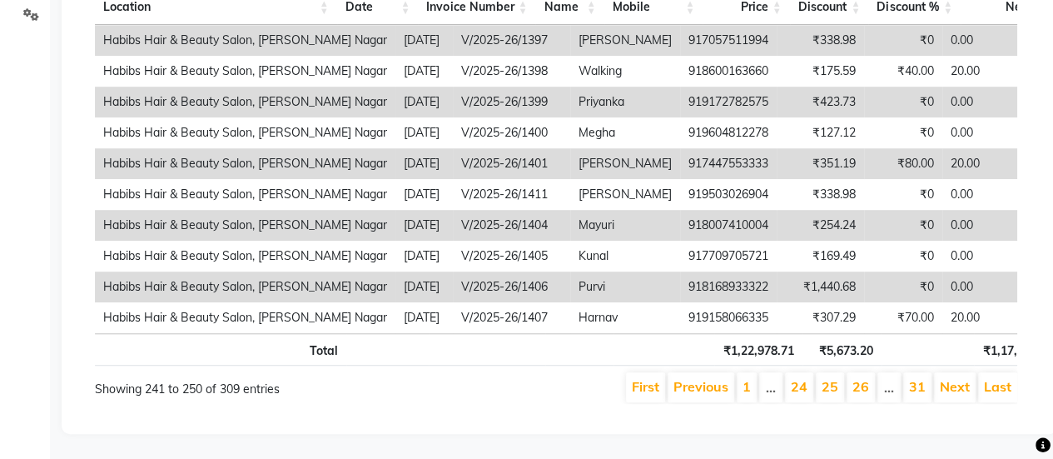
click at [957, 395] on link "Next" at bounding box center [955, 386] width 30 height 17
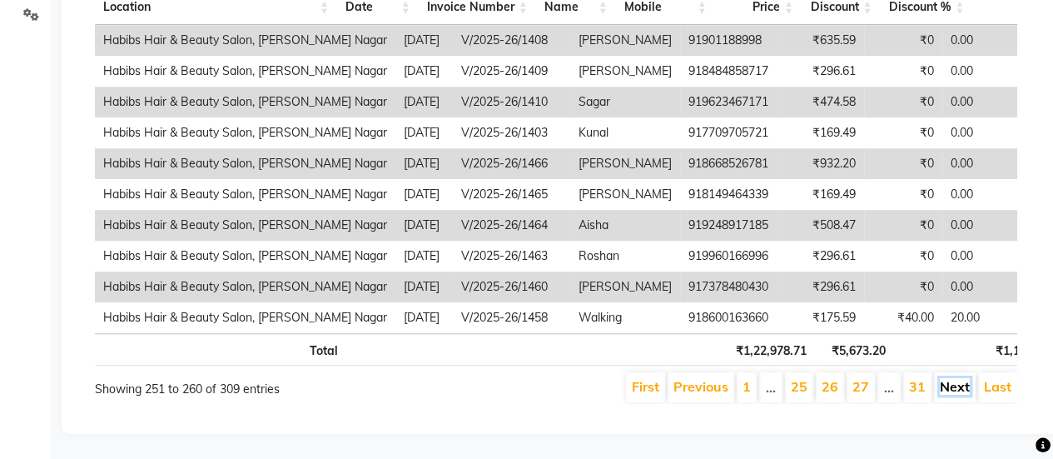
click at [958, 395] on link "Next" at bounding box center [955, 386] width 30 height 17
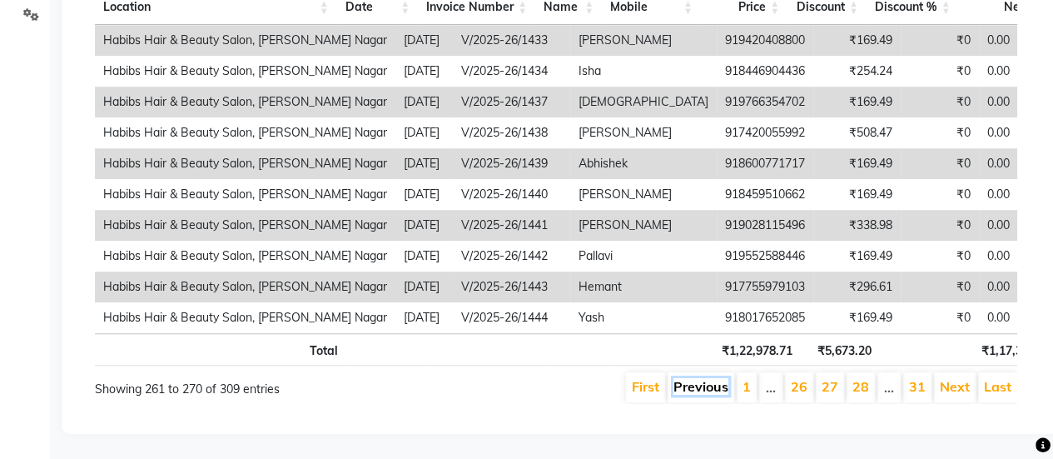
click at [725, 393] on link "Previous" at bounding box center [700, 386] width 55 height 17
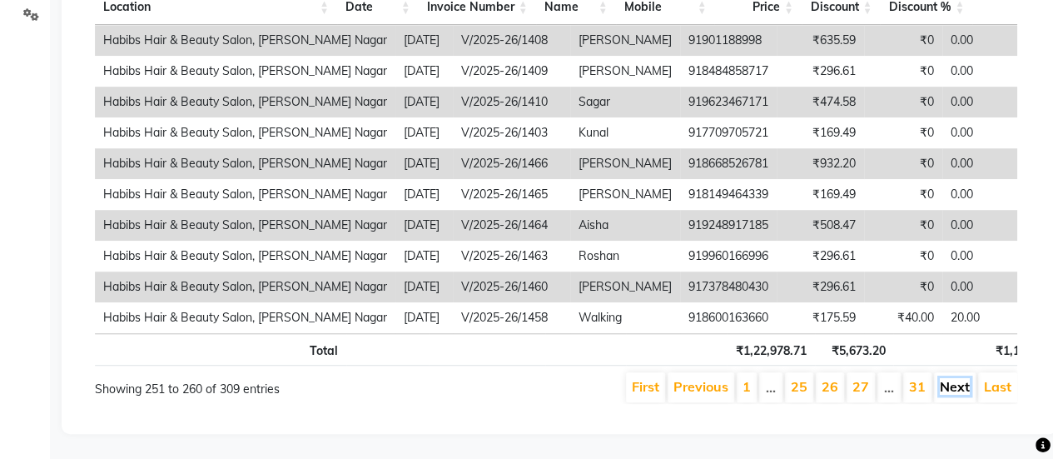
click at [951, 395] on link "Next" at bounding box center [955, 386] width 30 height 17
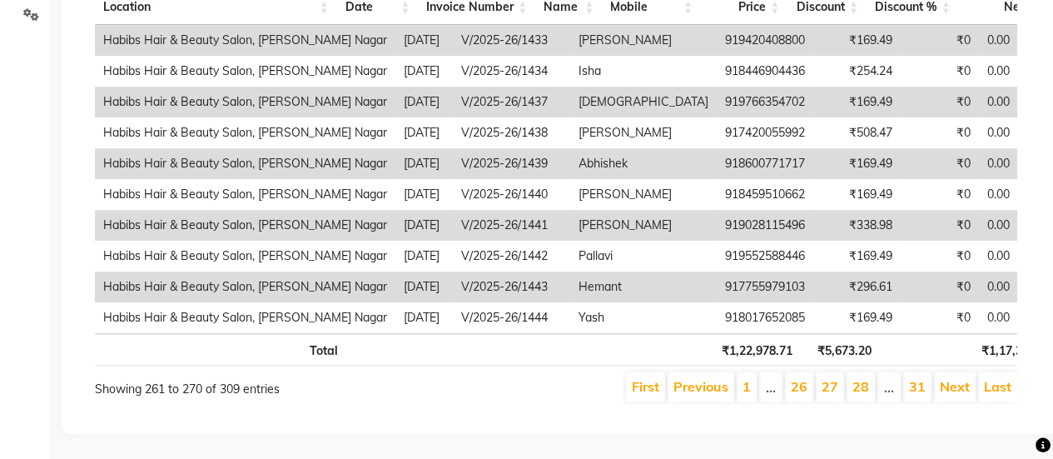
click at [951, 395] on link "Next" at bounding box center [955, 386] width 30 height 17
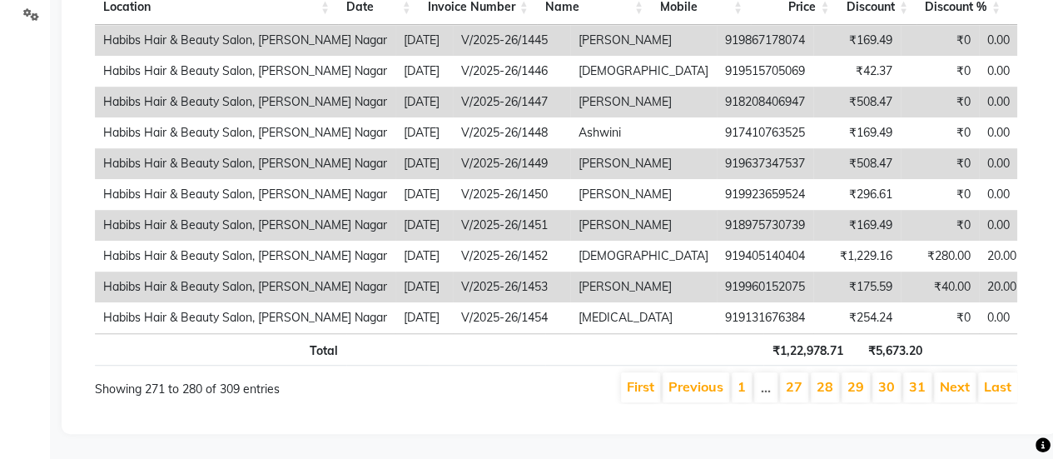
click at [951, 395] on link "Next" at bounding box center [955, 386] width 30 height 17
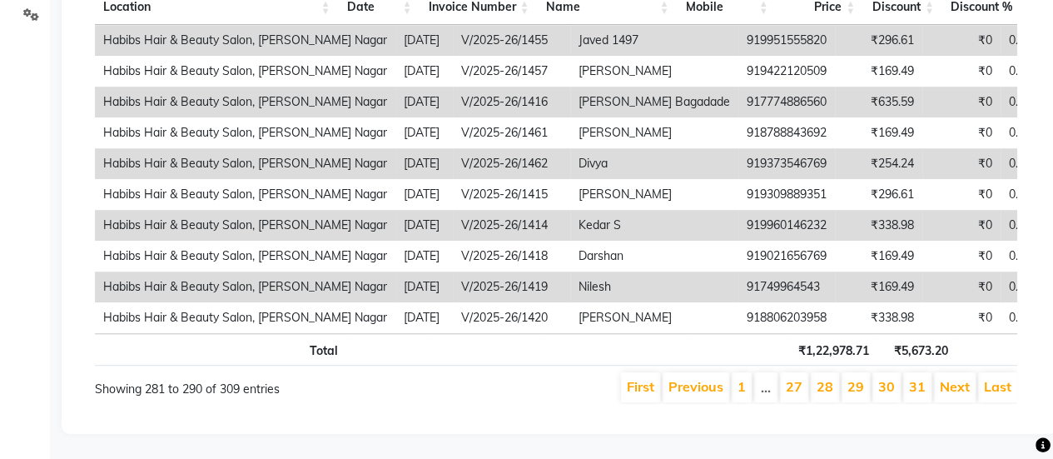
click at [951, 395] on link "Next" at bounding box center [955, 386] width 30 height 17
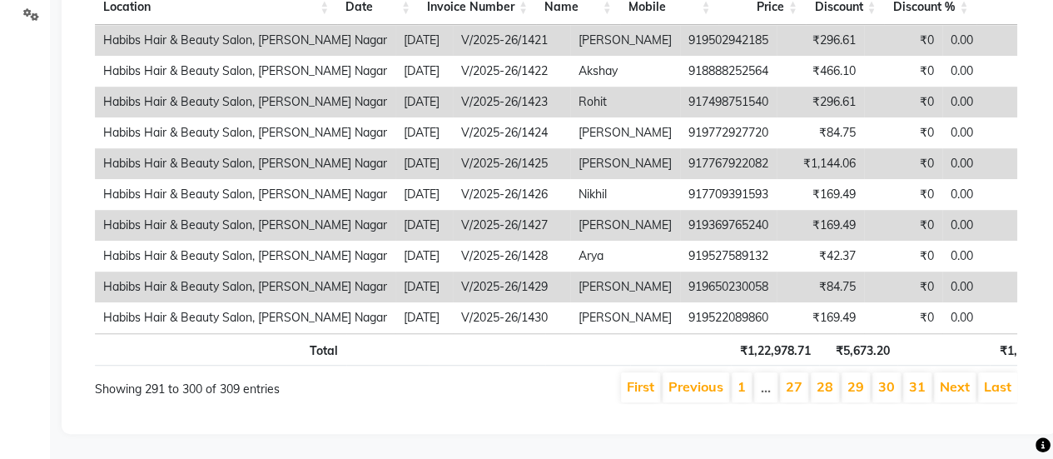
click at [951, 395] on link "Next" at bounding box center [955, 386] width 30 height 17
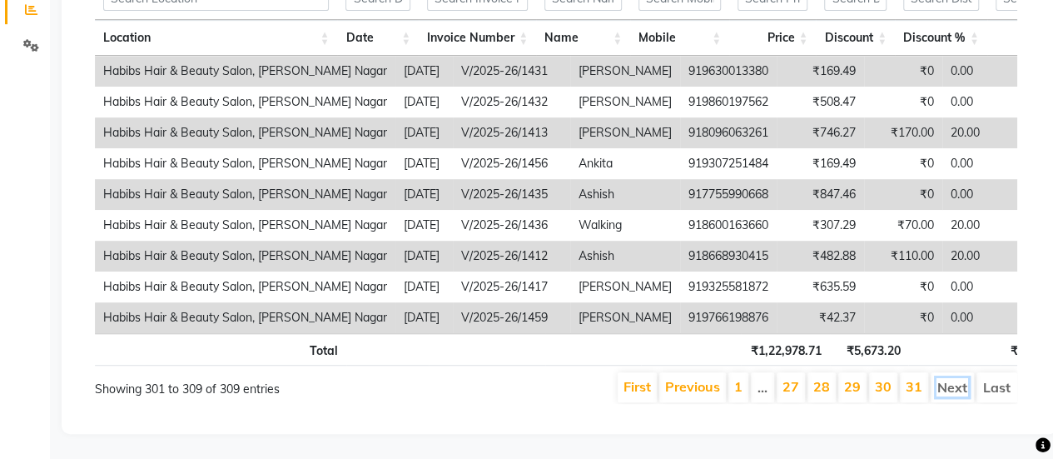
scroll to position [0, 0]
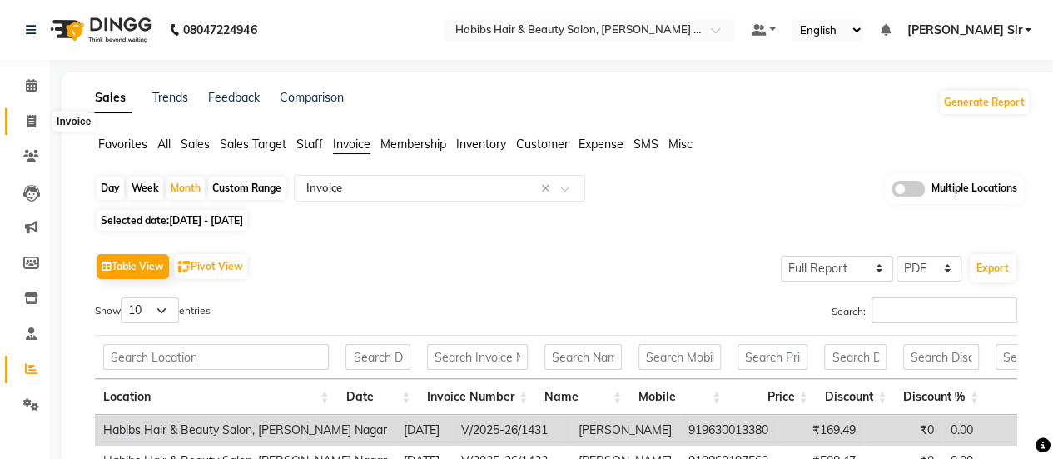
click at [31, 122] on icon at bounding box center [31, 121] width 9 height 12
select select "service"
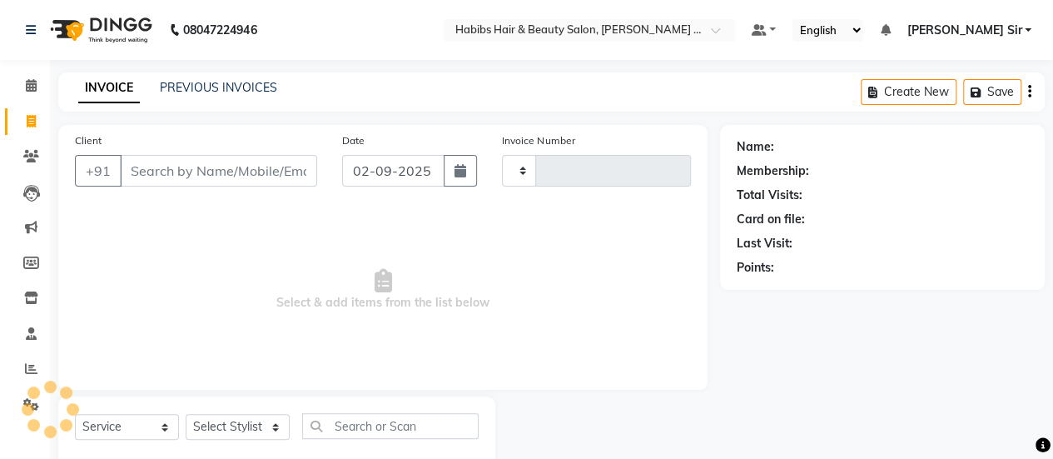
type input "1468"
select select "5039"
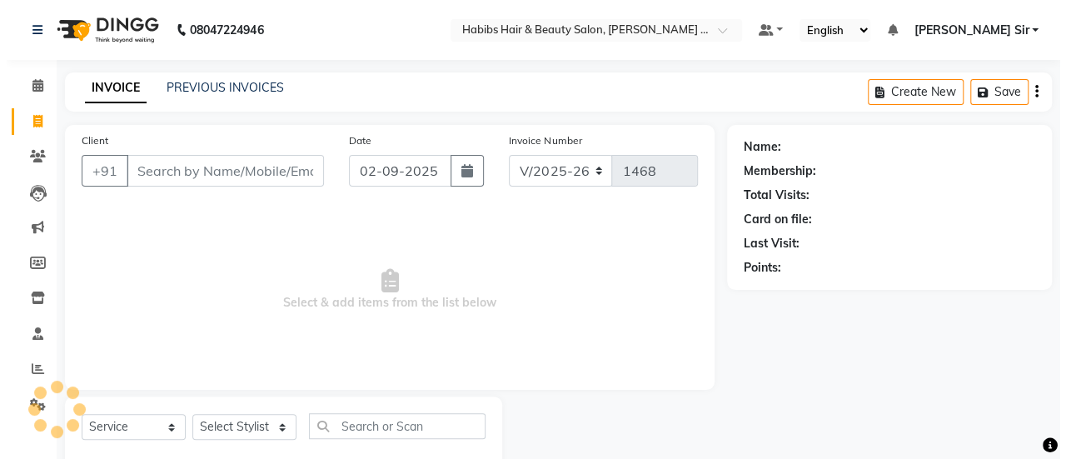
scroll to position [41, 0]
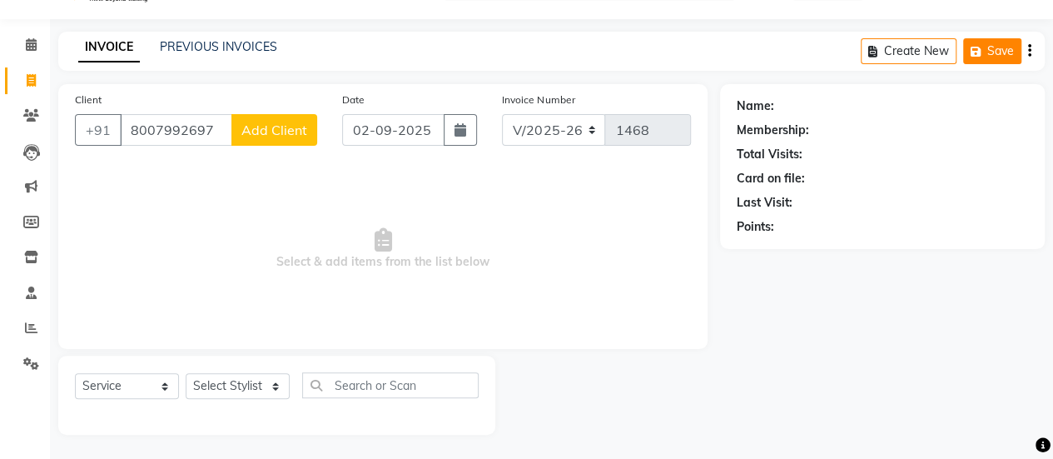
type input "8007992697"
click at [987, 51] on button "Save" at bounding box center [992, 51] width 58 height 26
click at [275, 134] on span "Add Client" at bounding box center [274, 130] width 66 height 17
select select "22"
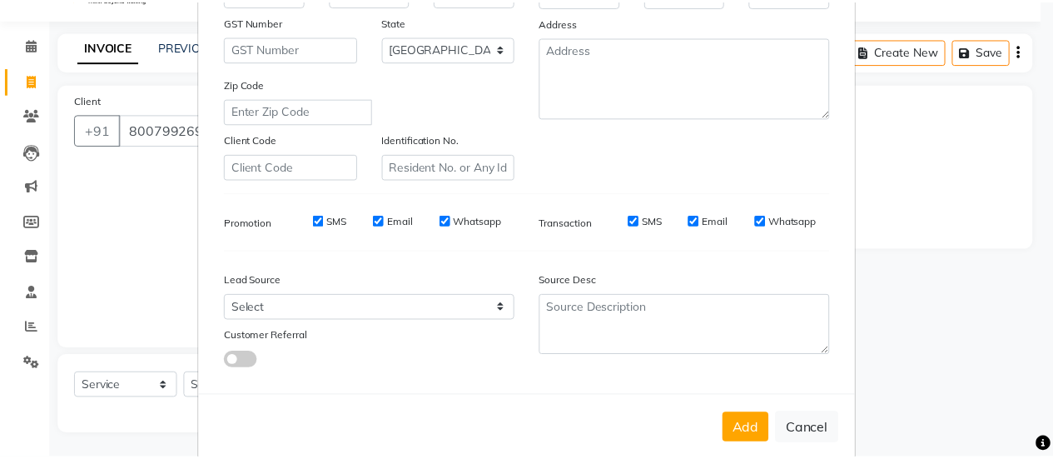
scroll to position [306, 0]
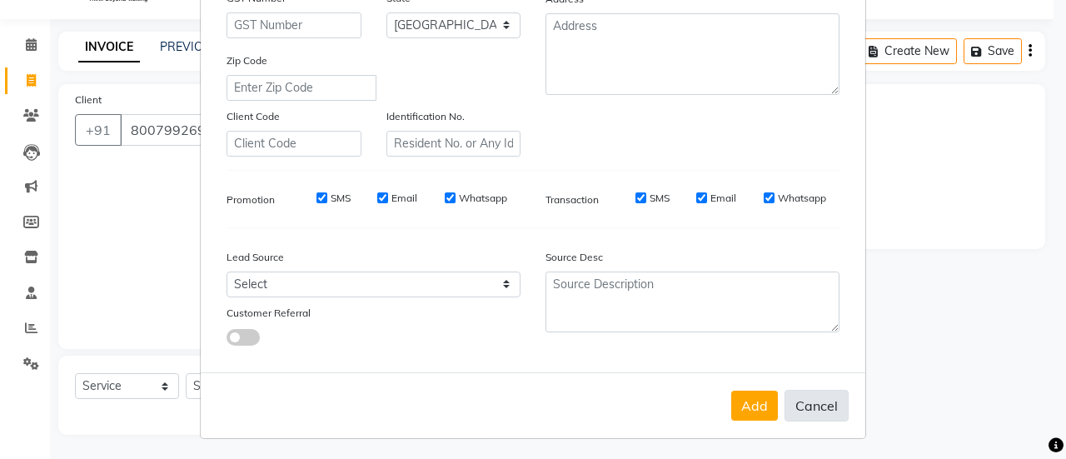
click at [804, 415] on button "Cancel" at bounding box center [816, 406] width 64 height 32
select select
select select "null"
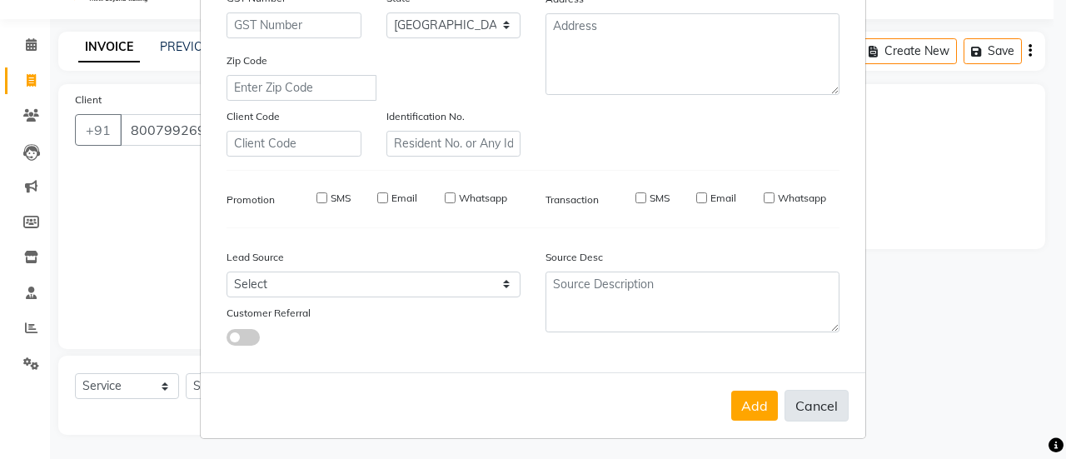
select select
checkbox input "false"
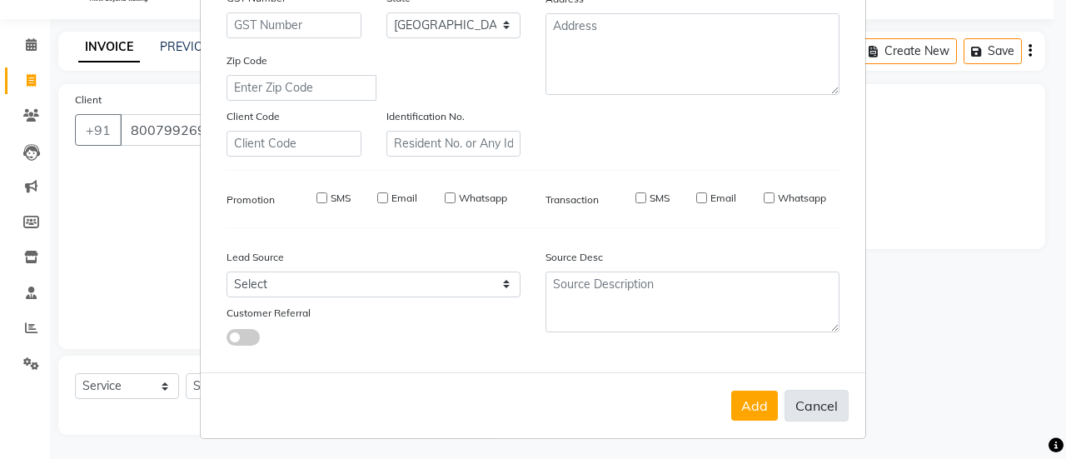
checkbox input "false"
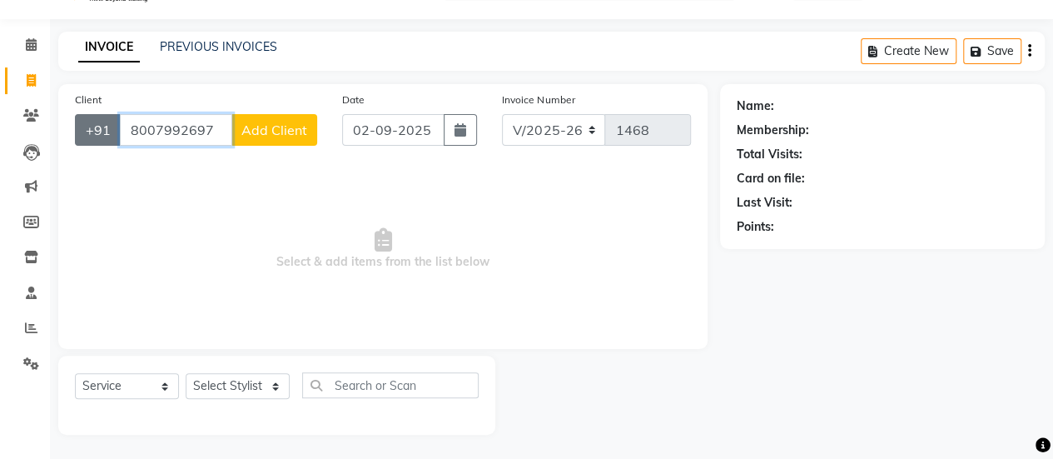
drag, startPoint x: 214, startPoint y: 127, endPoint x: 90, endPoint y: 121, distance: 124.2
click at [90, 121] on div "+91 8007992697 Add Client" at bounding box center [196, 130] width 242 height 32
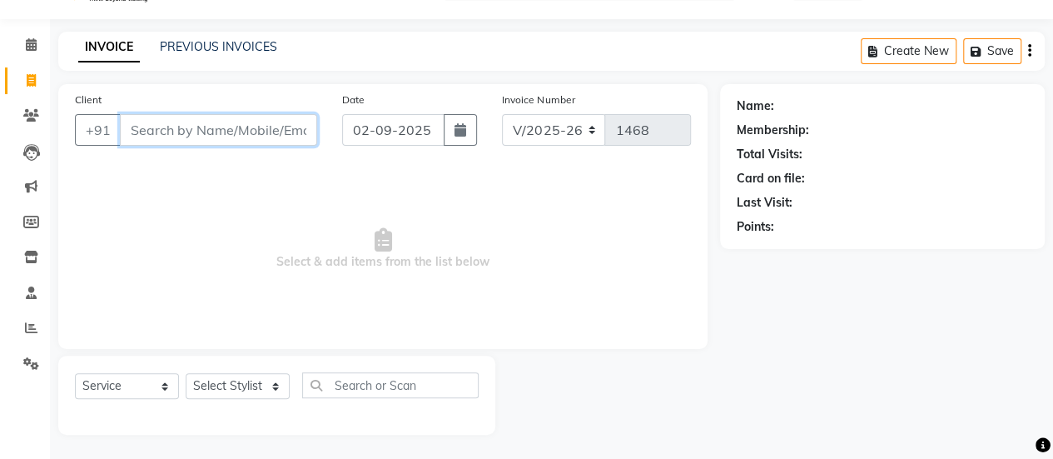
click at [148, 128] on input "Client" at bounding box center [218, 130] width 197 height 32
type input "n"
type input "r"
click at [1034, 49] on div "Create New Save" at bounding box center [953, 51] width 184 height 39
click at [1031, 49] on div "Create New Save" at bounding box center [953, 51] width 184 height 39
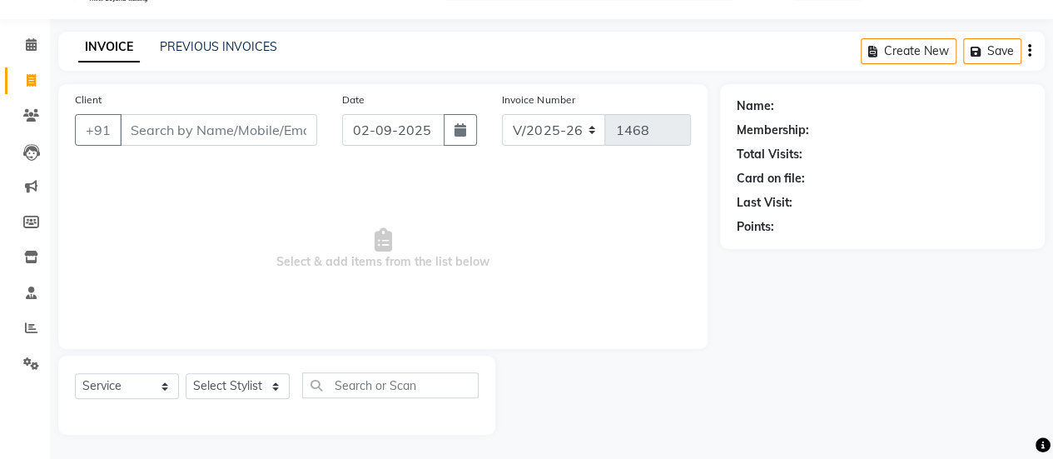
click at [1028, 52] on icon "button" at bounding box center [1029, 51] width 3 height 1
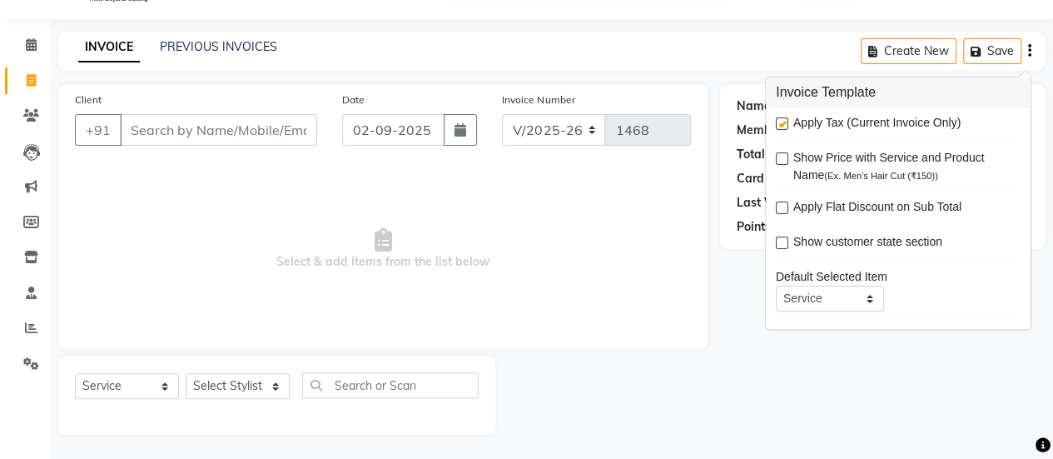
click at [385, 59] on div "INVOICE PREVIOUS INVOICES Create New Save" at bounding box center [551, 51] width 986 height 39
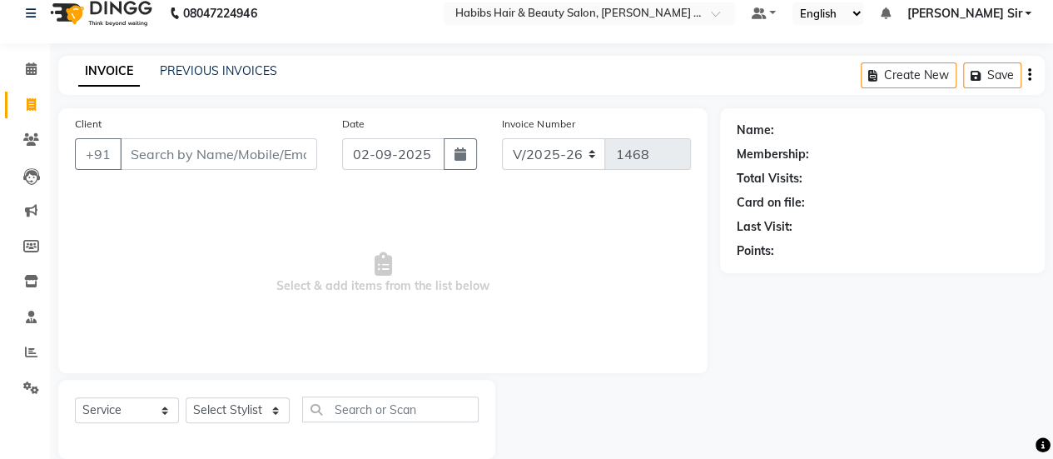
scroll to position [0, 0]
